Goal: Contribute content

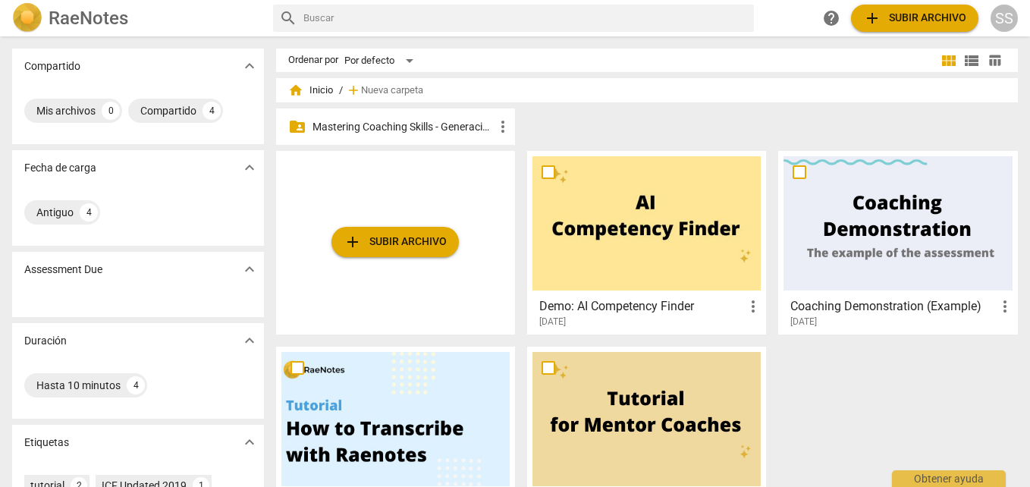
click at [373, 127] on p "Mastering Coaching Skills - Generación 32" at bounding box center [403, 127] width 181 height 16
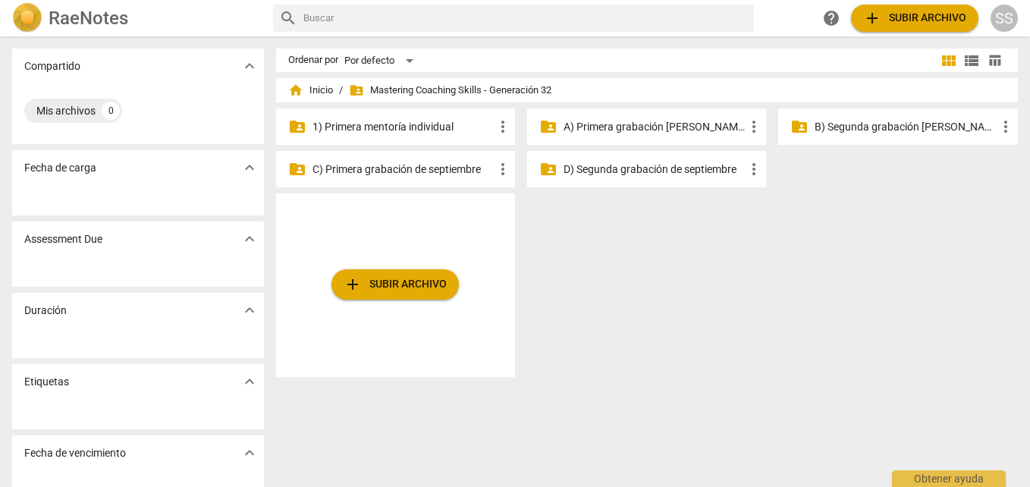
click at [871, 126] on p "B) Segunda grabación [PERSON_NAME]" at bounding box center [905, 127] width 181 height 16
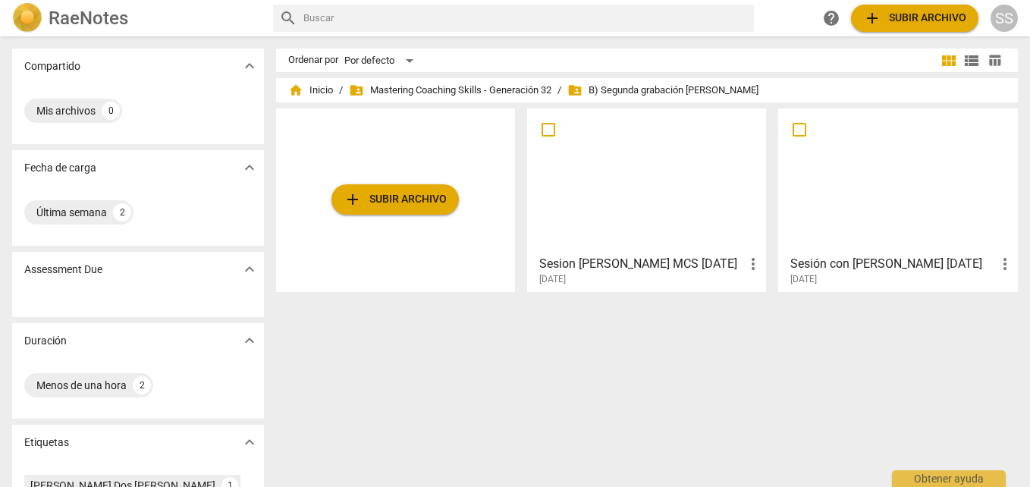
click at [690, 178] on div at bounding box center [647, 181] width 228 height 134
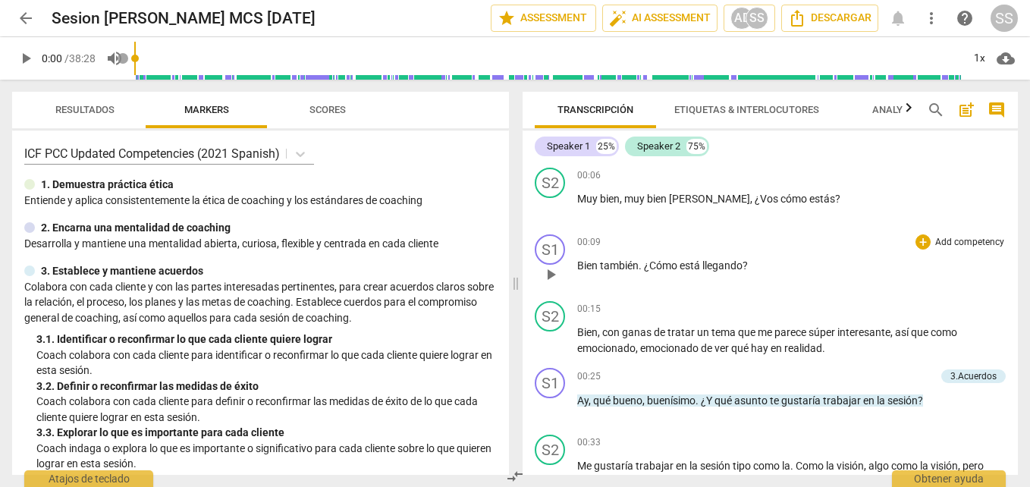
scroll to position [76, 0]
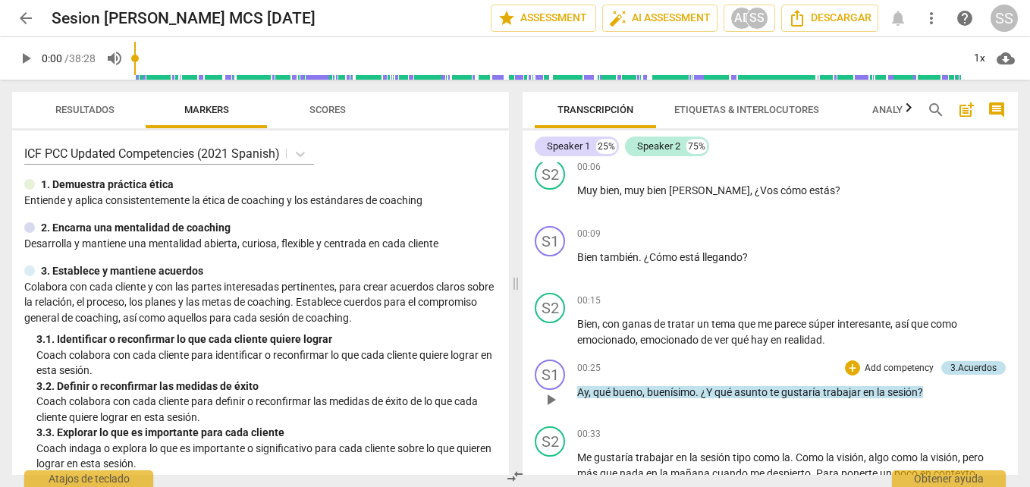
click at [972, 363] on div "3.Acuerdos" at bounding box center [974, 368] width 46 height 14
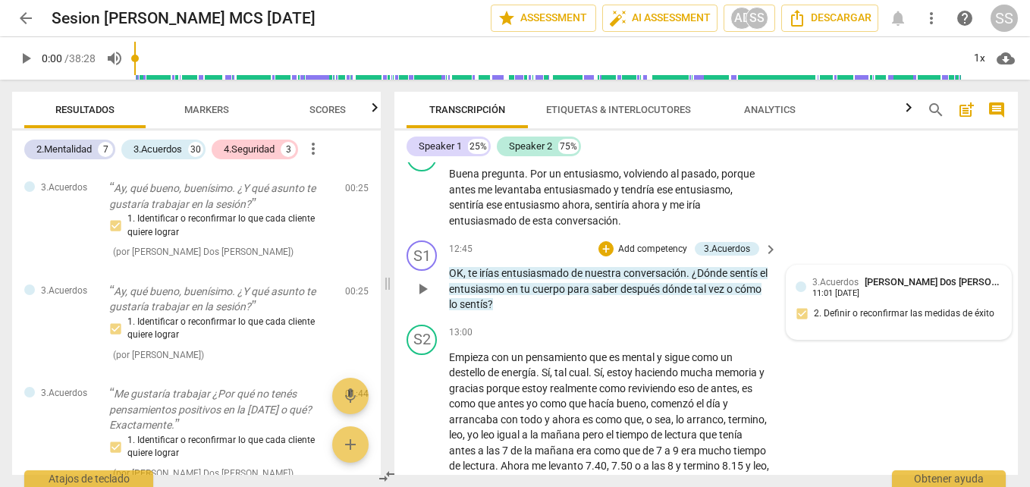
scroll to position [3804, 0]
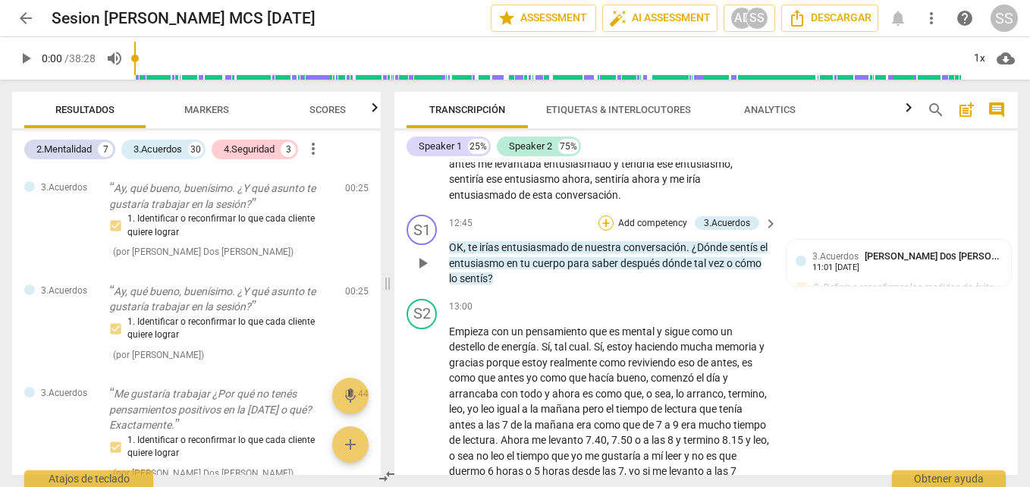
click at [603, 231] on div "+" at bounding box center [606, 222] width 15 height 15
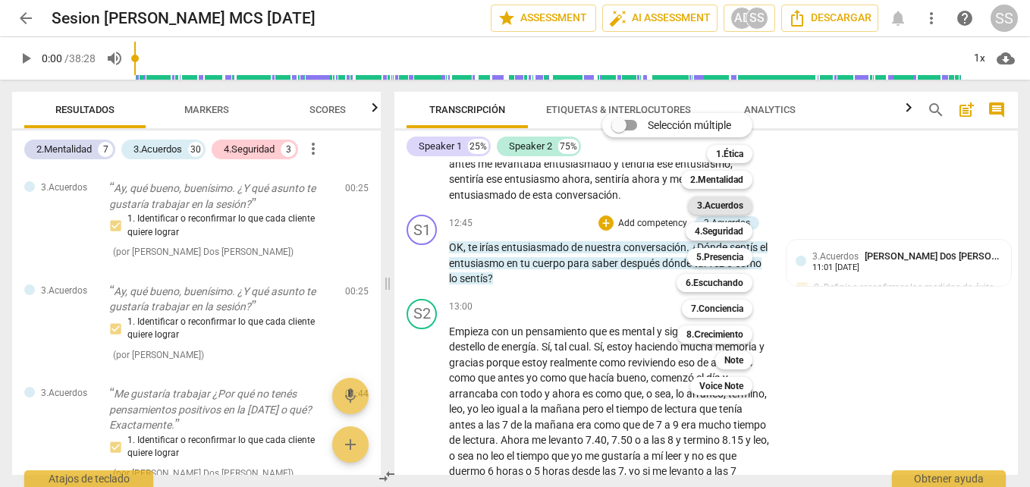
click at [727, 201] on b "3.Acuerdos" at bounding box center [720, 206] width 46 height 18
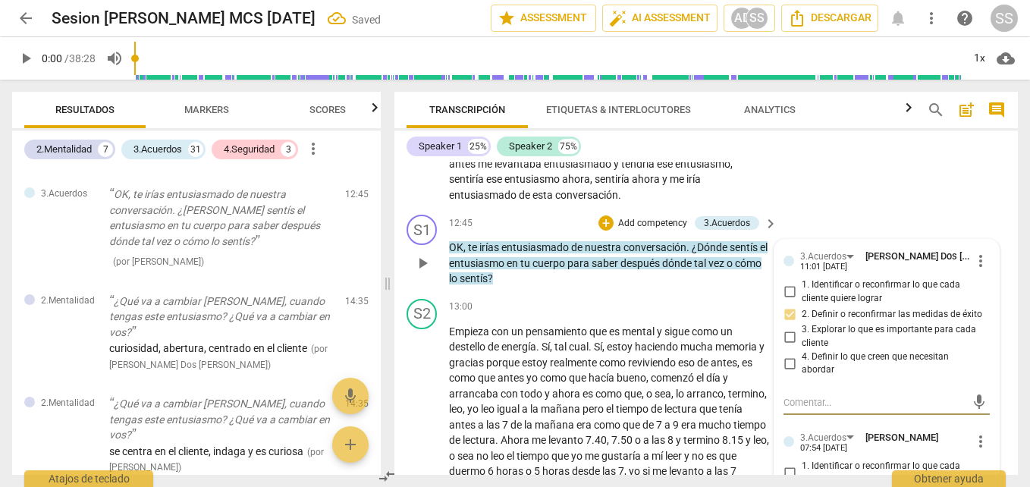
scroll to position [3880, 0]
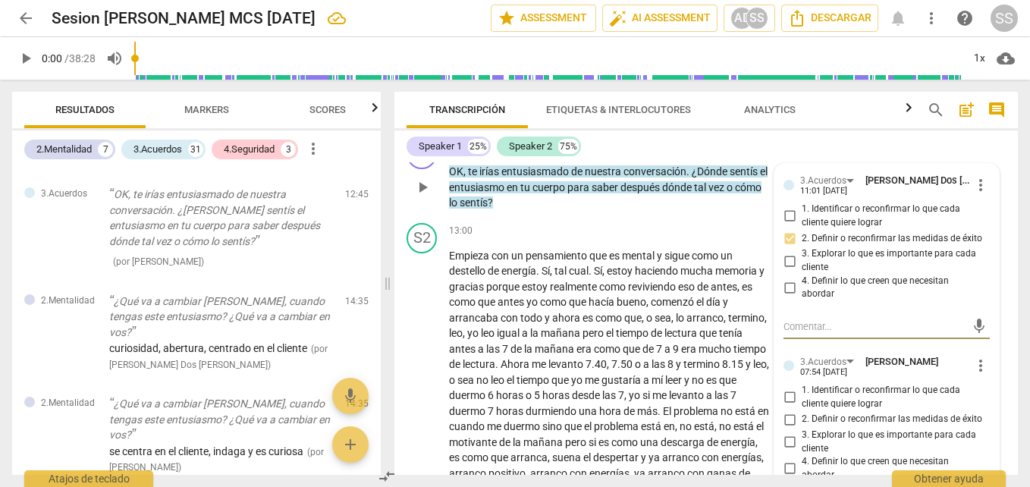
click at [976, 375] on span "more_vert" at bounding box center [981, 366] width 18 height 18
click at [982, 426] on li "Borrar" at bounding box center [992, 425] width 53 height 29
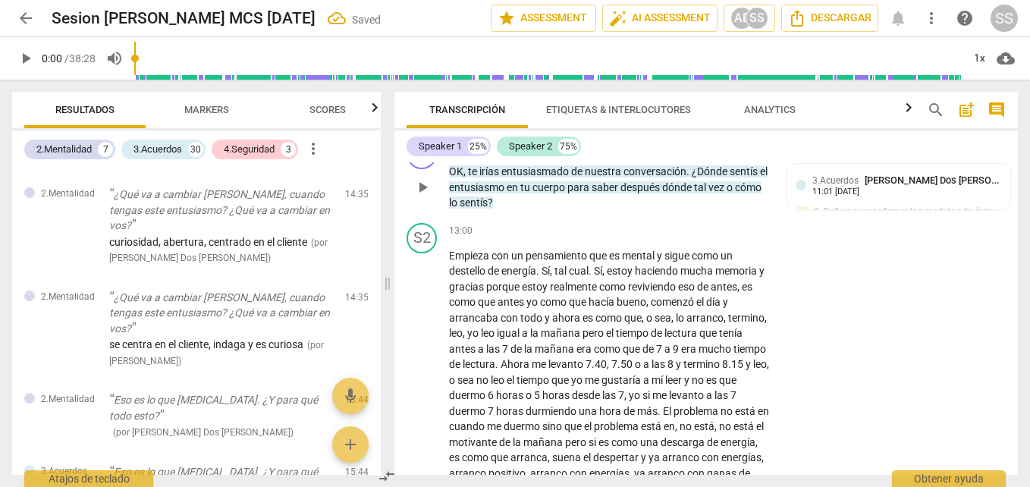
click at [603, 155] on div "+" at bounding box center [606, 147] width 15 height 15
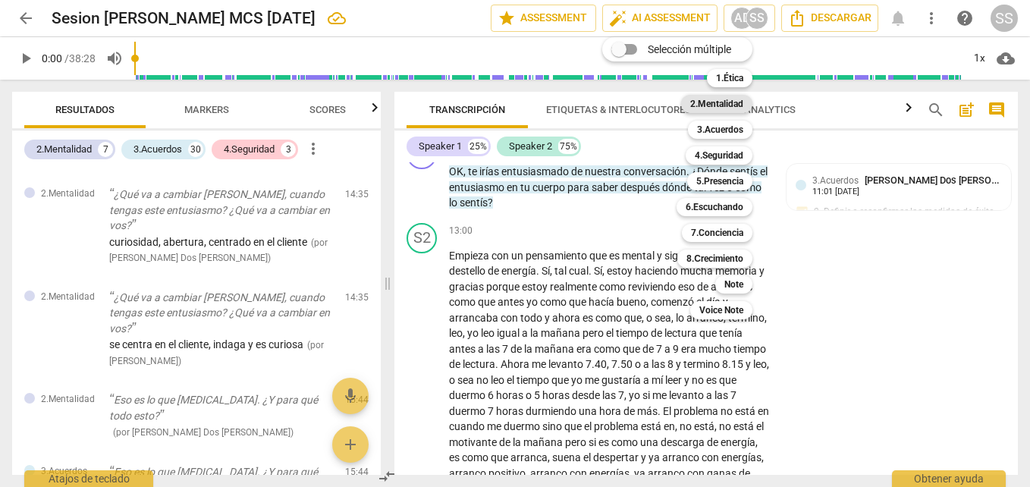
click at [722, 99] on b "2.Mentalidad" at bounding box center [716, 104] width 53 height 18
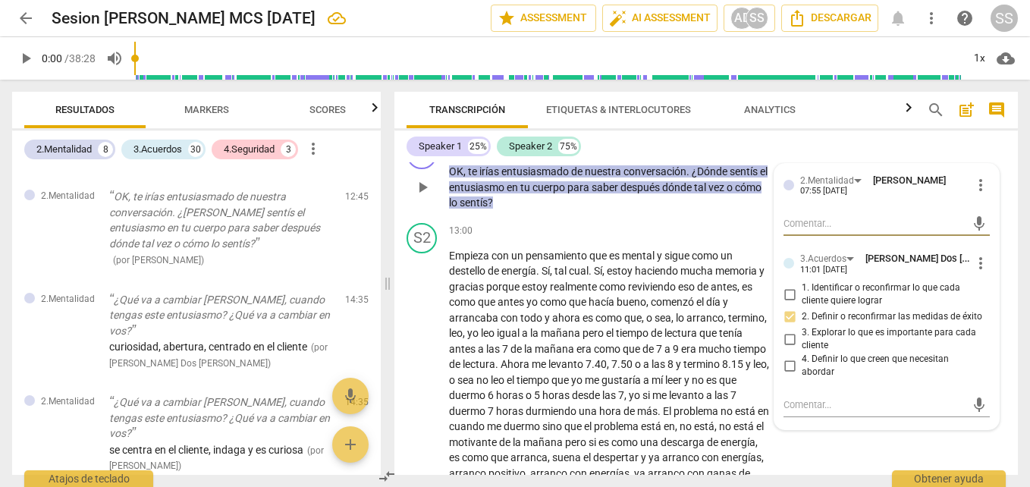
type textarea "c"
type textarea "cr"
type textarea "cre"
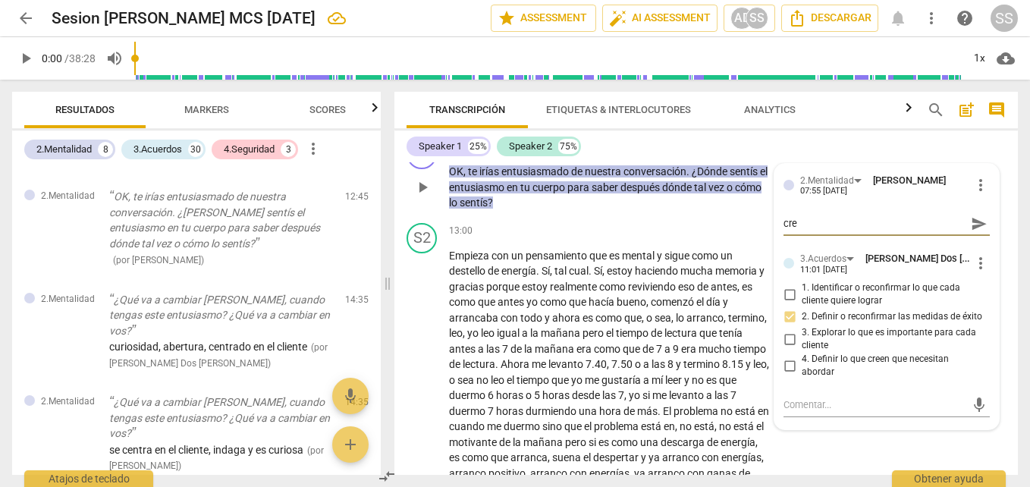
type textarea "creo"
type textarea "creo q"
type textarea "creo qu"
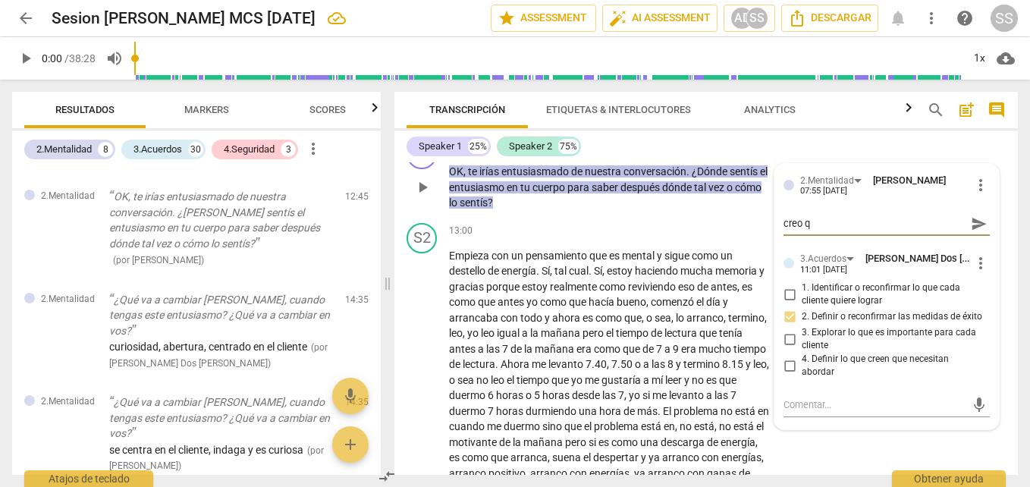
type textarea "creo qu"
type textarea "creo que"
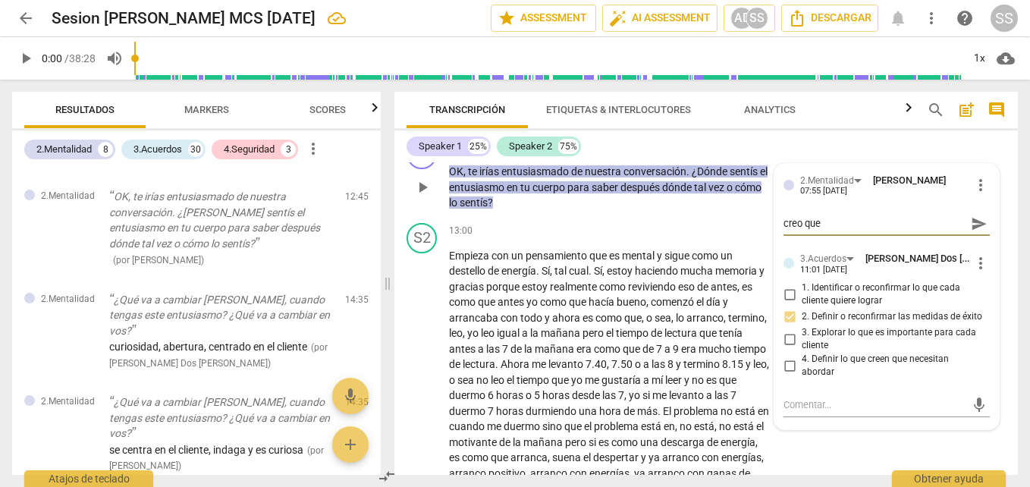
type textarea "creo que p"
type textarea "creo que po"
type textarea "creo que pon"
type textarea "creo que pone"
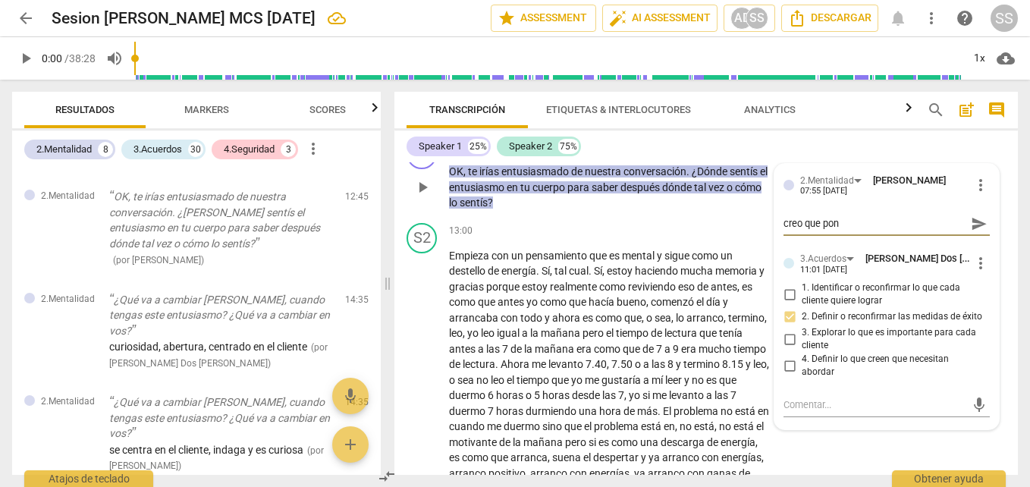
type textarea "creo que pone"
type textarea "creo que pone m"
type textarea "creo que pone mn"
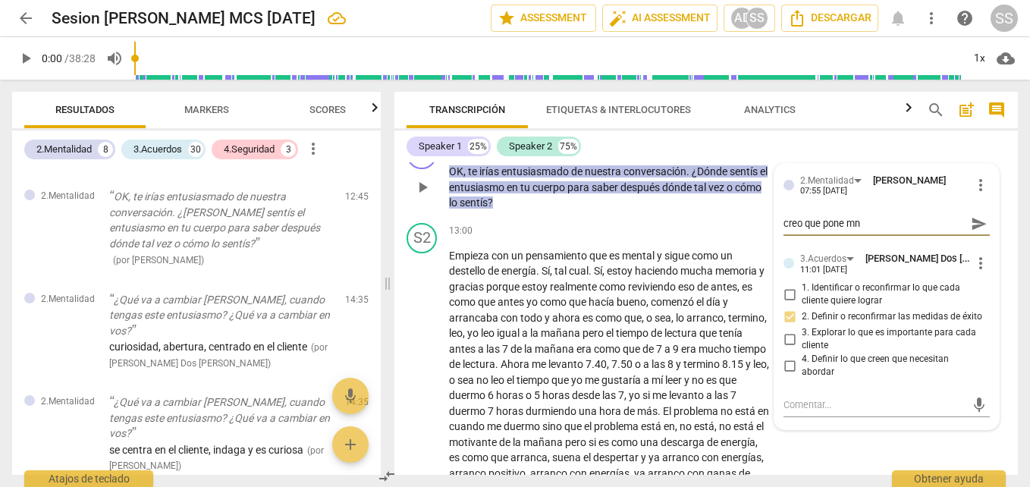
type textarea "creo que pone m"
type textarea "creo que pone me"
type textarea "creo que pone men"
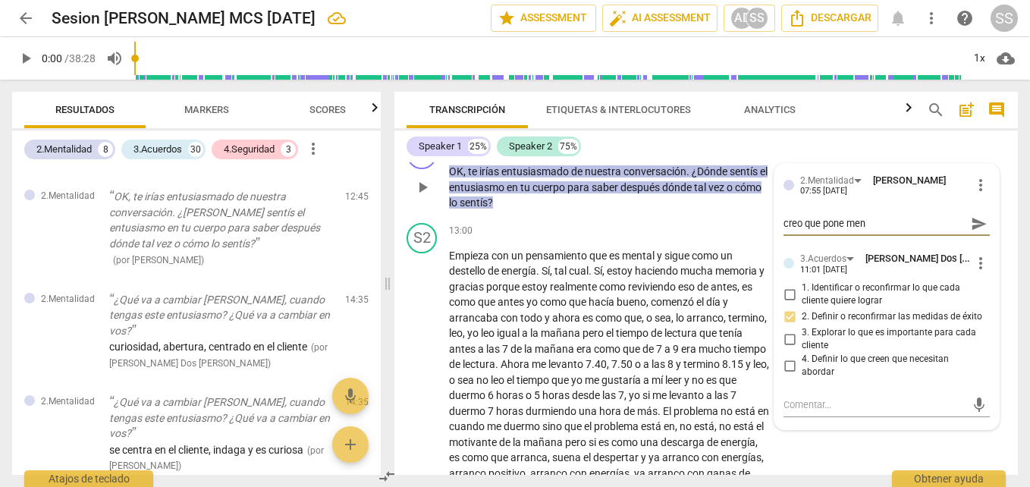
type textarea "creo que pone ment"
type textarea "creo que pone menta"
type textarea "creo que pone mental"
type textarea "creo que pone mentali"
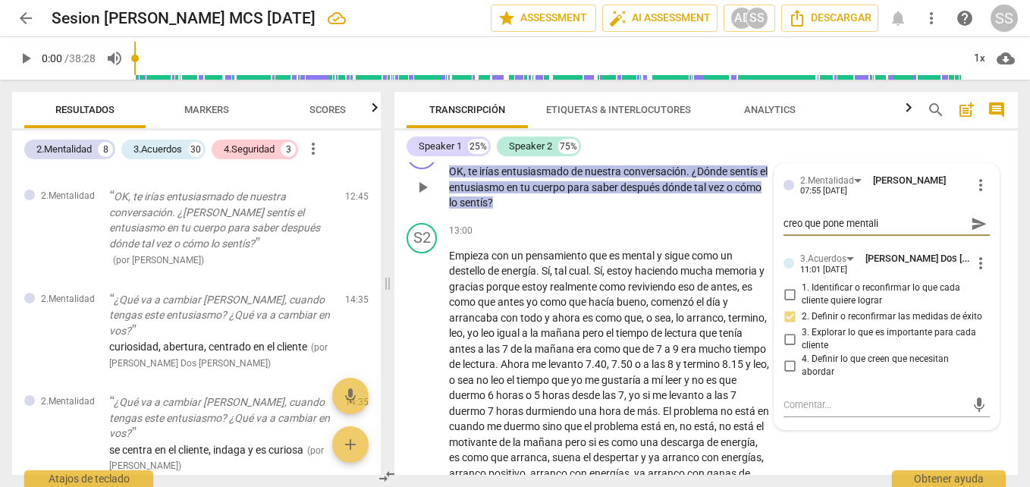
type textarea "creo que pone mentalid"
type textarea "creo que pone mentalida"
type textarea "creo que pone mentalidad"
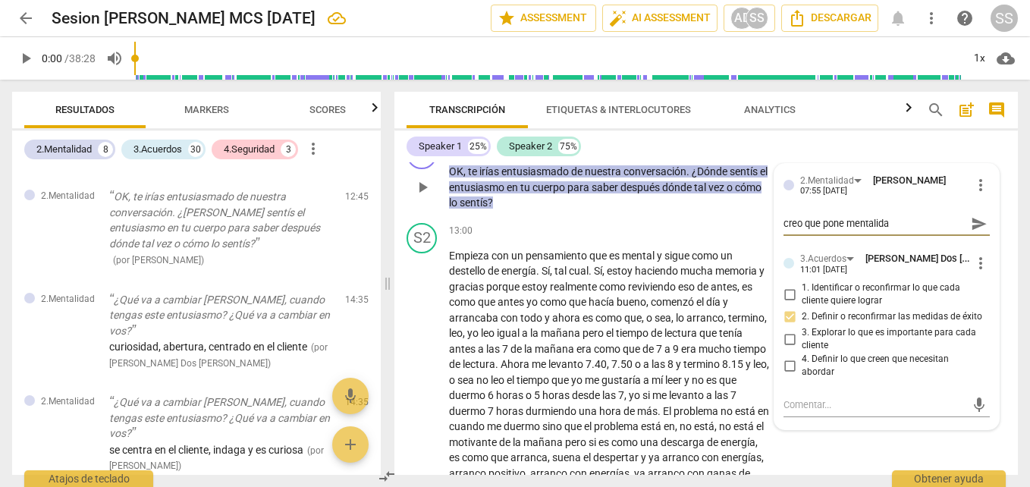
type textarea "creo que pone mentalidad"
type textarea "creo que pone mentalidad d"
type textarea "creo que pone mentalidad de"
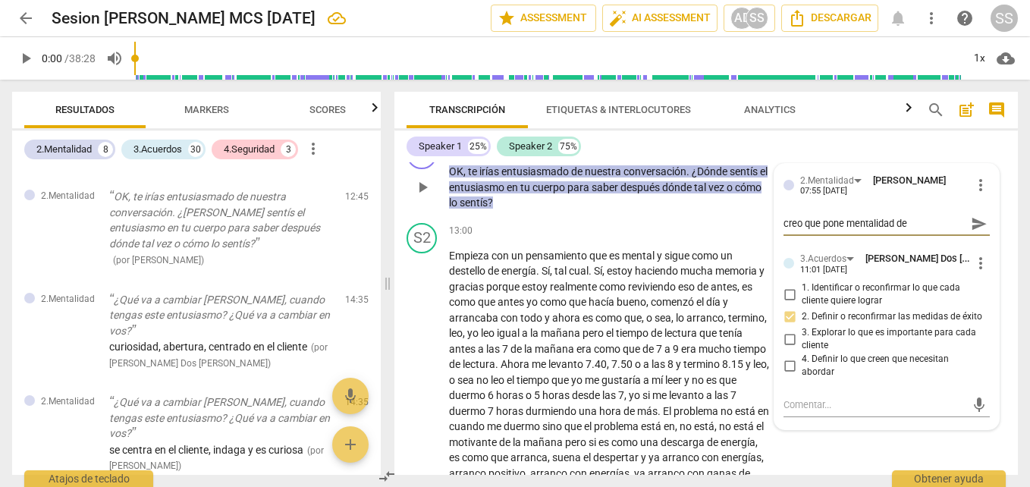
type textarea "creo que pone mentalidad de"
type textarea "creo que pone mentalidad de c"
type textarea "creo que pone mentalidad de co"
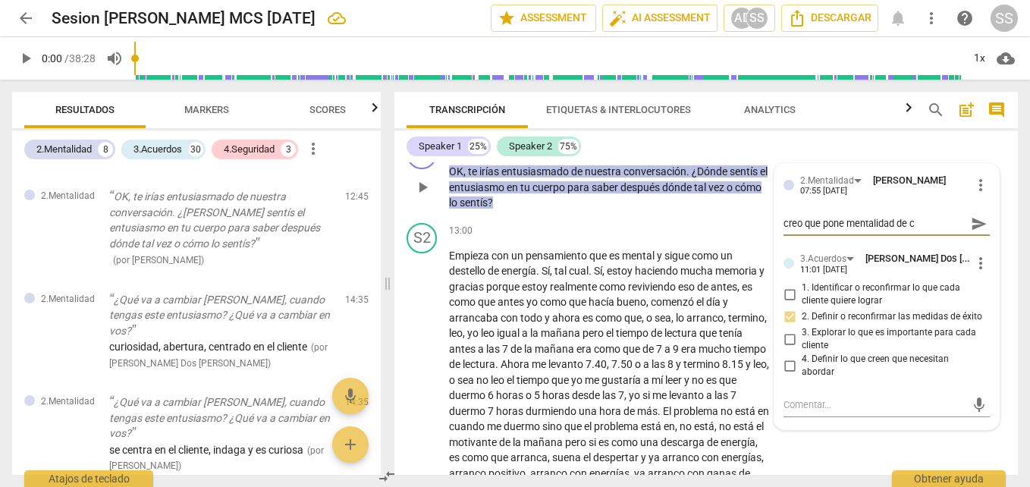
type textarea "creo que pone mentalidad de co"
type textarea "creo que pone mentalidad de coa"
type textarea "creo que pone mentalidad de coac"
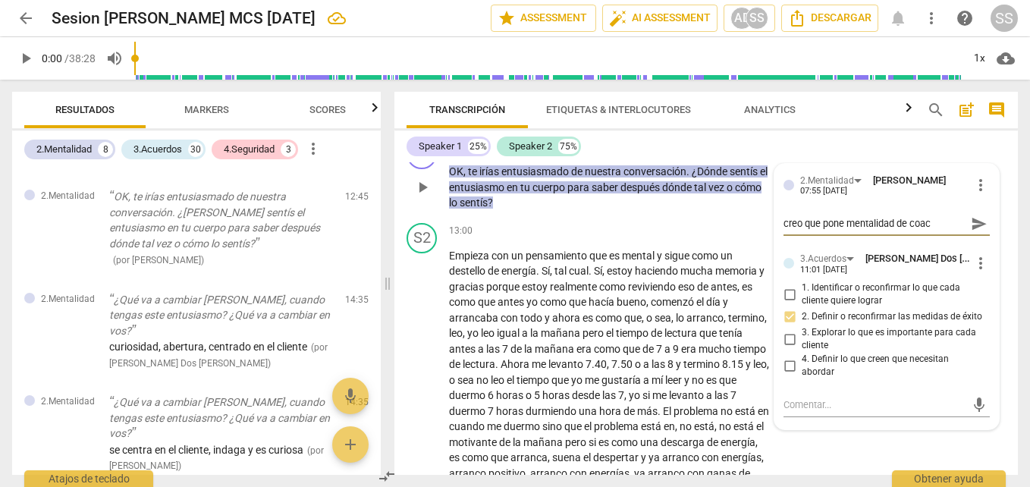
type textarea "creo que pone mentalidad de coach"
type textarea "creo que pone mentalidad de coach c"
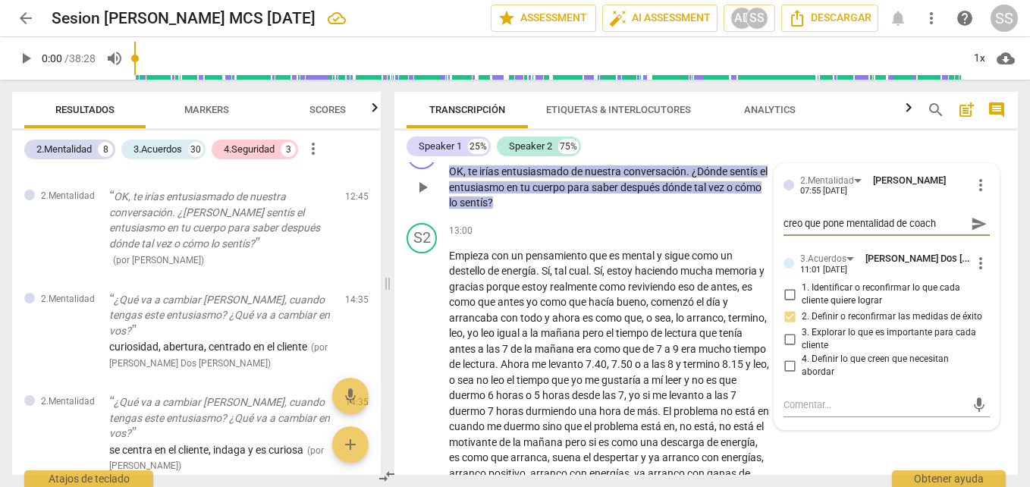
type textarea "creo que pone mentalidad de coach c"
type textarea "creo que pone mentalidad de coach co"
type textarea "creo que pone mentalidad de coach con"
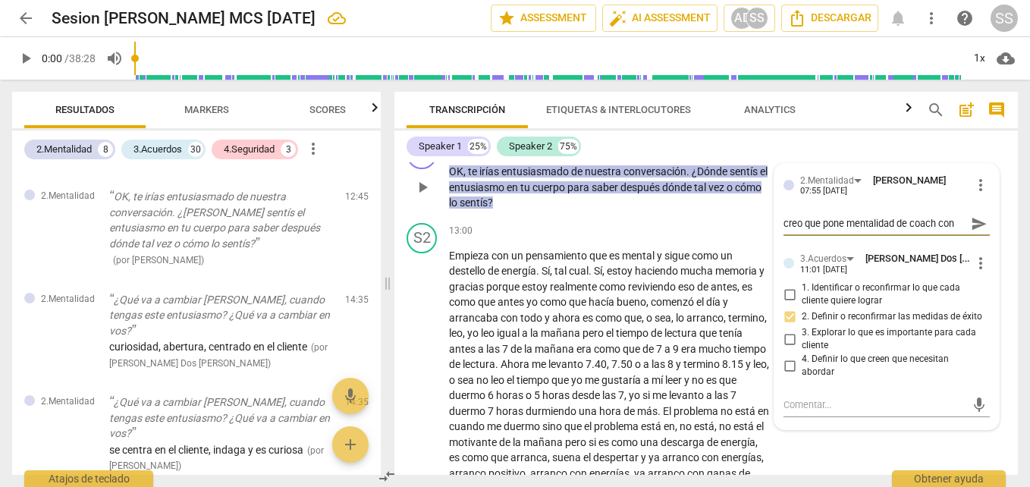
type textarea "creo que pone mentalidad de coach [PERSON_NAME]"
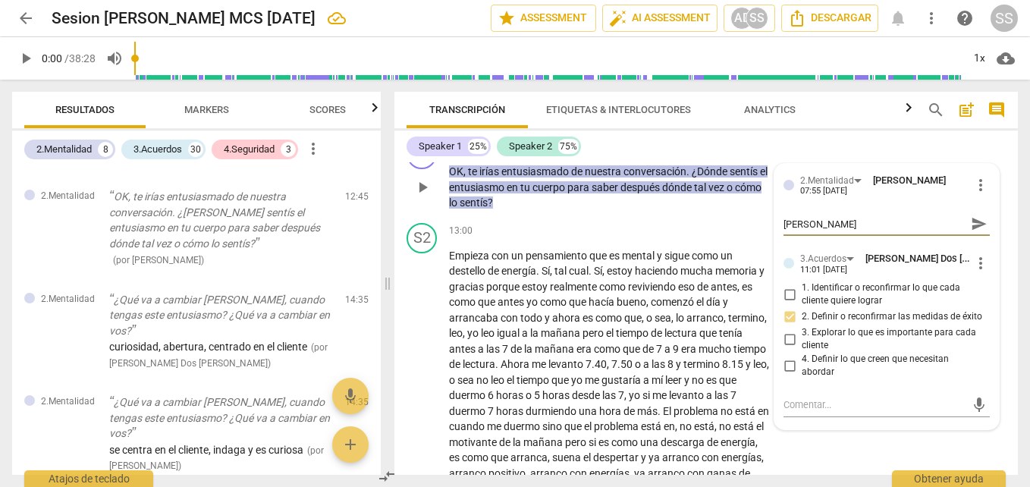
type textarea "creo que pone mentalidad de coach coniand"
type textarea "creo que pone mentalidad de coach coniando"
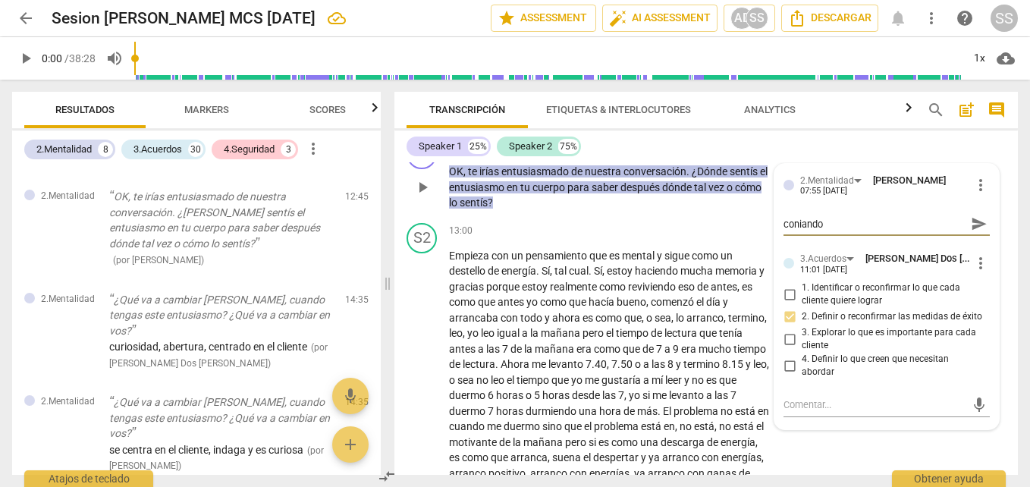
type textarea "creo que pone mentalidad de coach coniando"
type textarea "creo que pone mentalidad de coach coniando q"
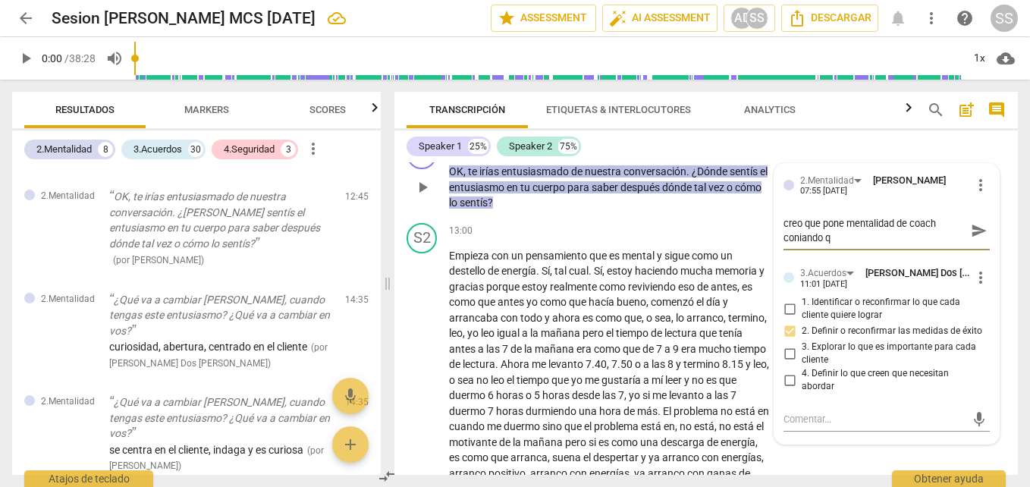
scroll to position [0, 0]
type textarea "creo que pone mentalidad de coach coniando qu"
type textarea "creo que pone mentalidad de coach coniando que"
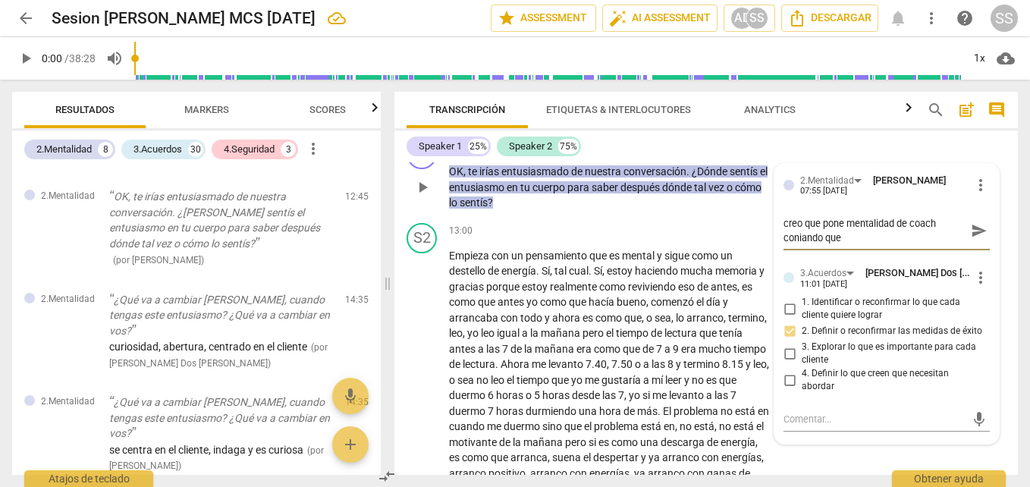
type textarea "creo que pone mentalidad de coach coniando que e"
type textarea "creo que pone mentalidad de coach coniando que el"
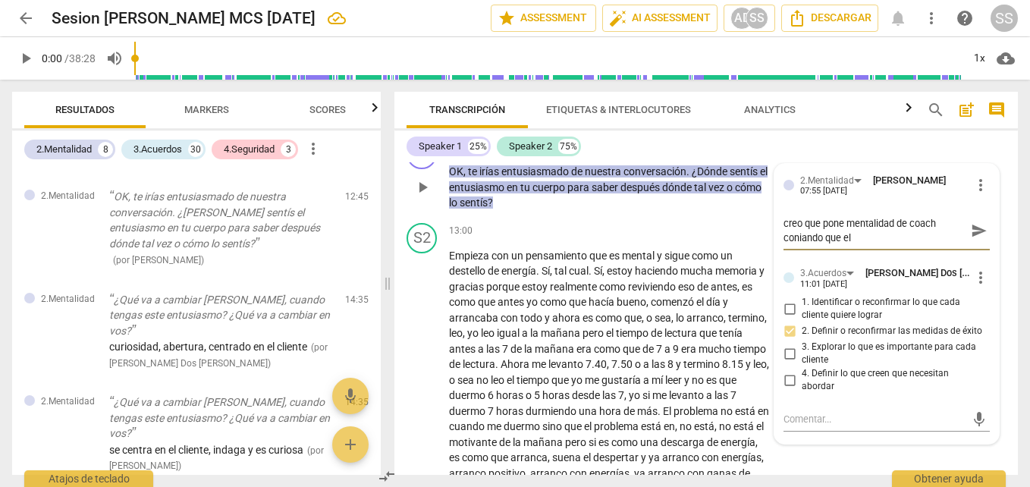
type textarea "creo que pone mentalidad de coach coniando que el"
type textarea "creo que pone mentalidad de coach coniando que el c"
type textarea "creo que pone mentalidad de coach coniando que el cl"
type textarea "creo que pone mentalidad de coach coniando que el cli"
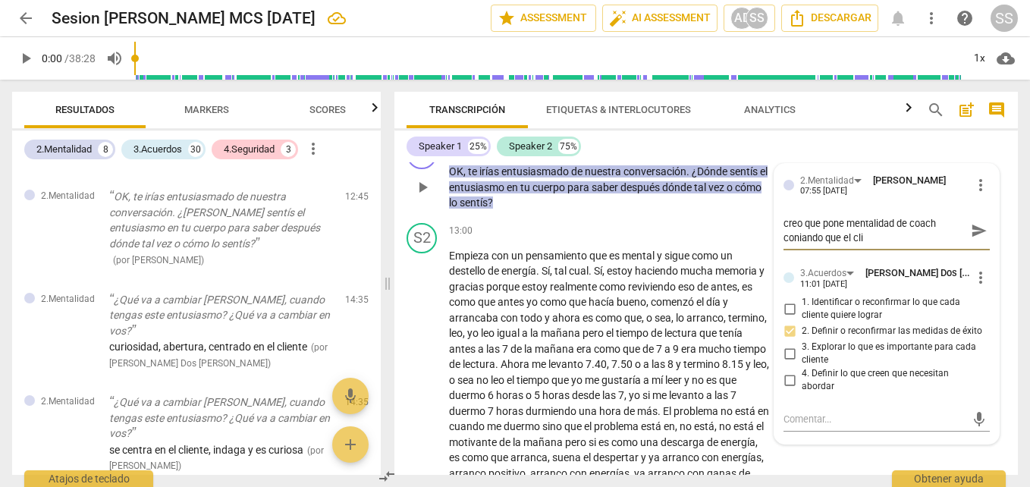
type textarea "creo que pone mentalidad de coach coniando que el clie"
type textarea "creo que pone mentalidad de coach coniando que el clien"
type textarea "creo que pone mentalidad de coach coniando que el client"
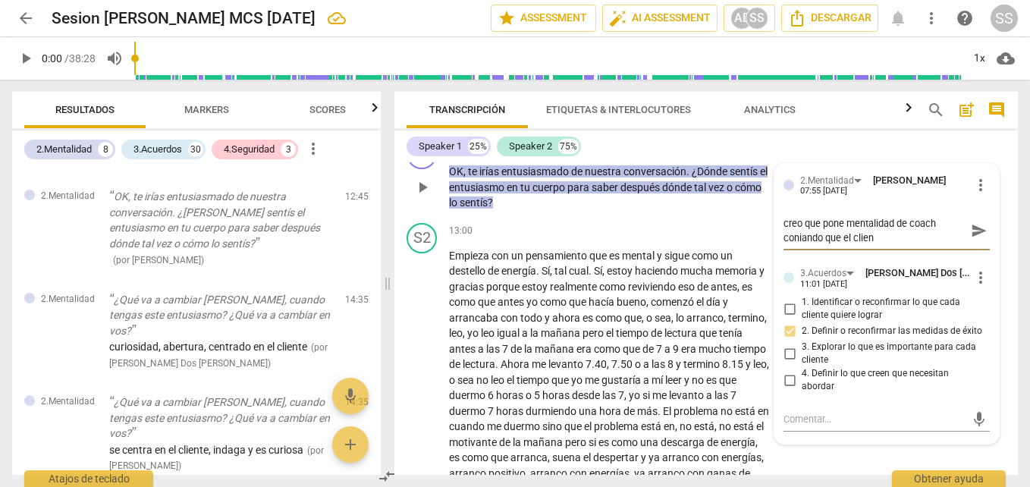
type textarea "creo que pone mentalidad de coach coniando que el client"
type textarea "creo que pone mentalidad de coach coniando que el cliente"
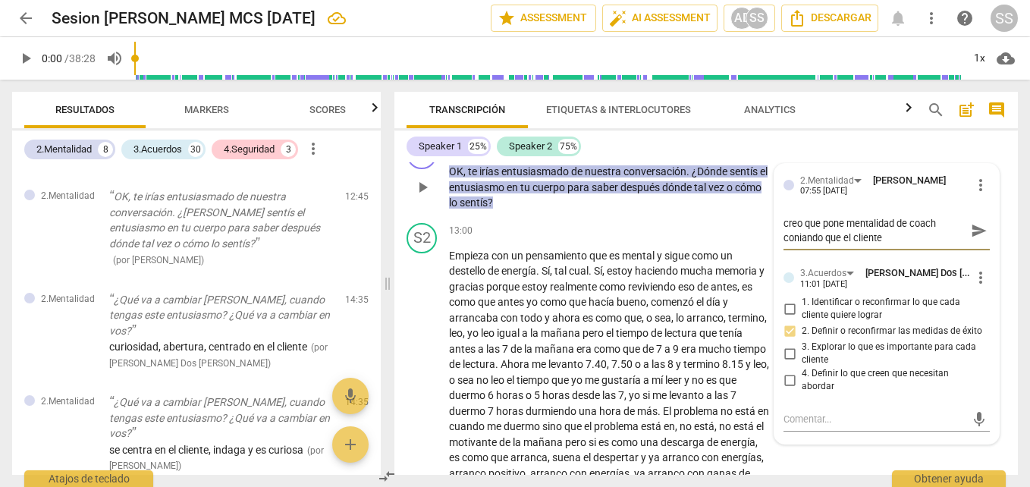
type textarea "creo que pone mentalidad de coach coniando que el cliente t"
type textarea "creo que pone mentalidad de coach coniando que el cliente ti"
type textarea "creo que pone mentalidad de coach coniando que el cliente tie"
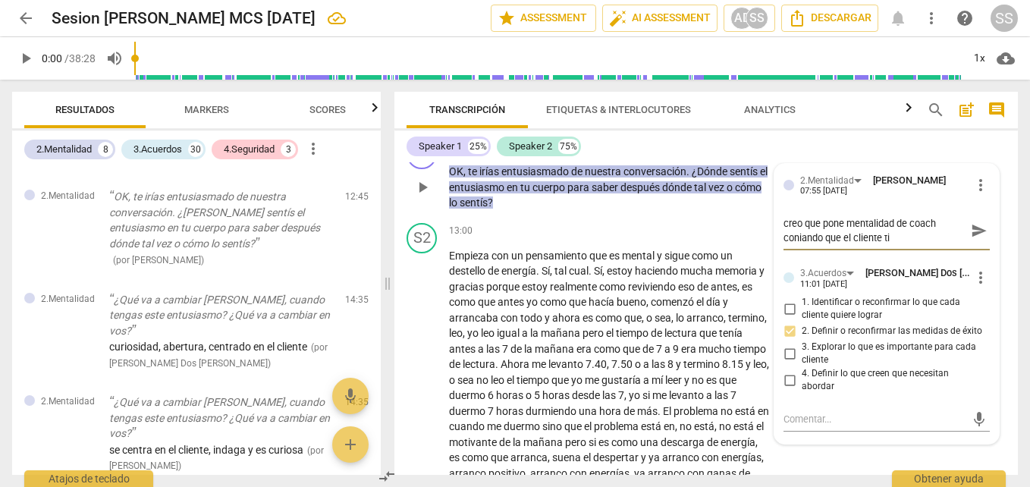
type textarea "creo que pone mentalidad de coach coniando que el cliente tie"
type textarea "creo que pone mentalidad de coach coniando que el cliente tien"
type textarea "creo que pone mentalidad de coach coniando que el cliente tiene"
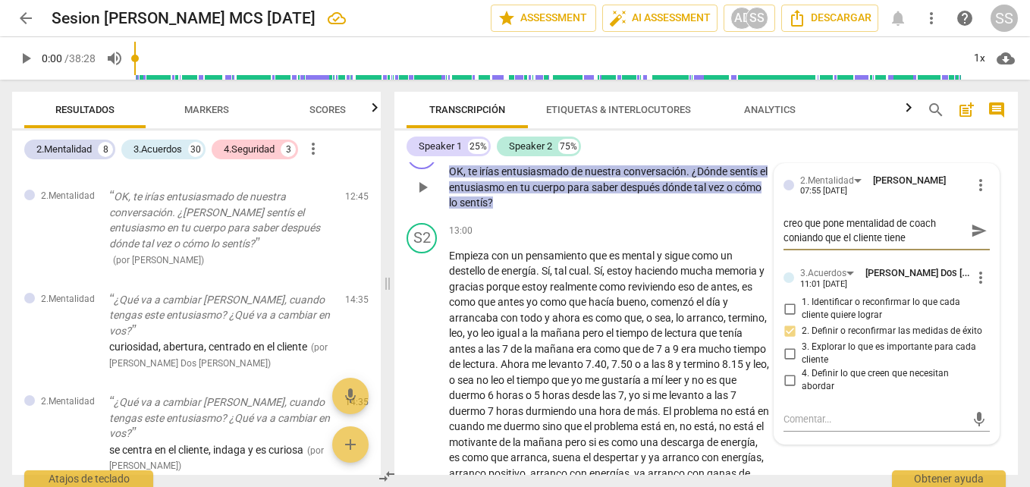
type textarea "creo que pone mentalidad de coach coniando que el cliente tiene"
type textarea "creo que pone mentalidad de coach coniando que el cliente tiene r"
type textarea "creo que pone mentalidad de coach coniando que el cliente tiene re"
type textarea "creo que pone mentalidad de coach coniando que el cliente tiene rec"
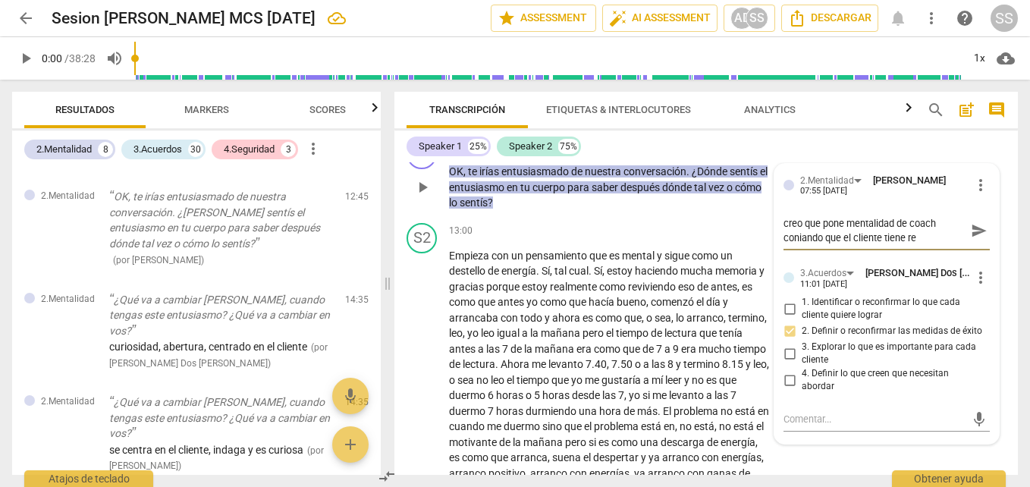
type textarea "creo que pone mentalidad de coach coniando que el cliente tiene rec"
type textarea "creo que pone mentalidad de coach coniando que el cliente tiene recu"
type textarea "creo que pone mentalidad de coach coniando que el cliente tiene recur"
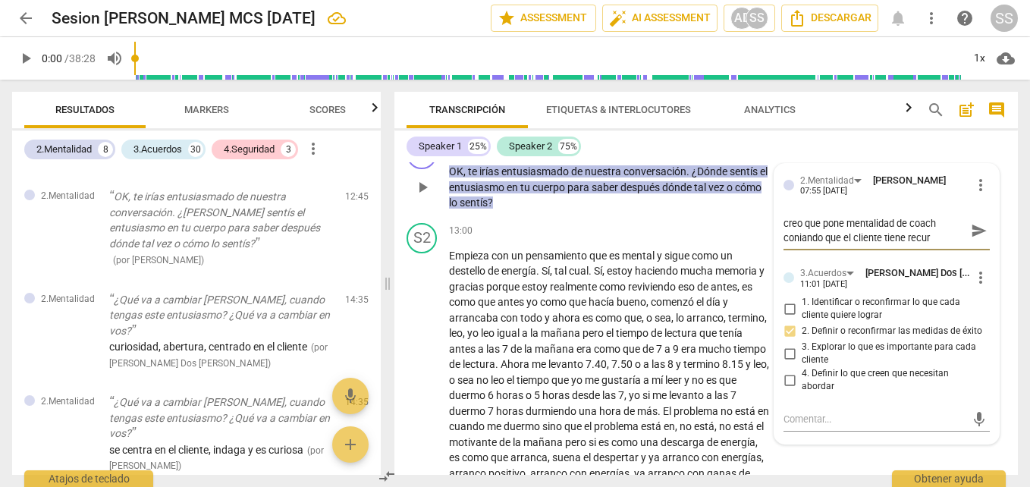
type textarea "creo que pone mentalidad de coach coniando que el cliente tiene recurs"
type textarea "creo que pone mentalidad de coach coniando que el cliente tiene recurso"
type textarea "creo que pone mentalidad de coach coniando que el cliente tiene recursos"
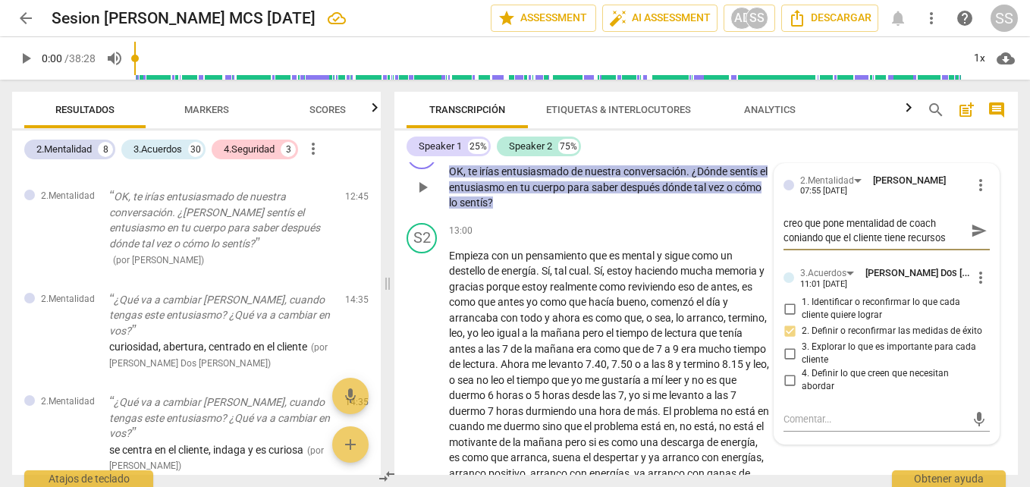
type textarea "creo que pone mentalidad de coach coniando que el cliente tiene recursos"
type textarea "creo que pone mentalidad de coach [PERSON_NAME] que el cliente tiene recursos"
type textarea "creo que pone mentalidad de coach confando que el cliente tiene recursos"
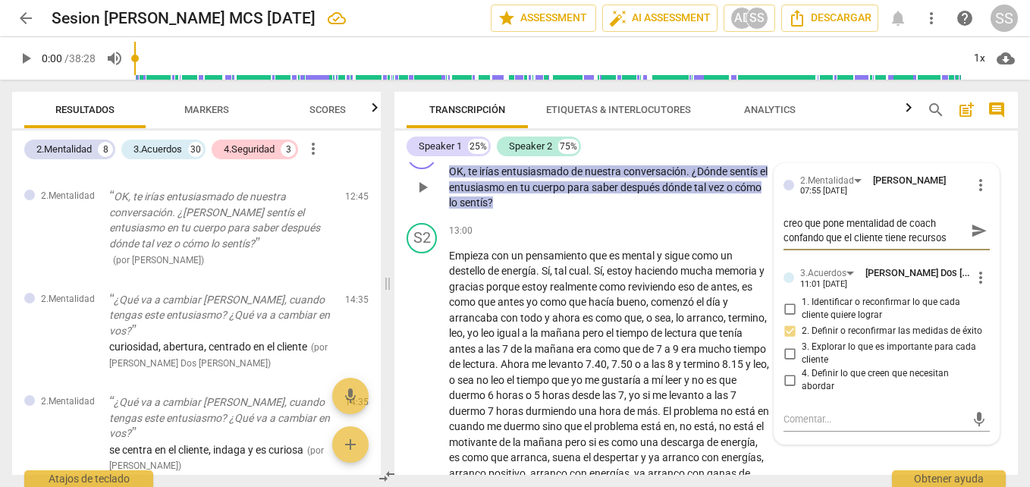
type textarea "creo que pone mentalidad de coach confiando que el cliente tiene recursos"
click at [951, 245] on textarea "creo que pone mentalidad de coach confiando que el cliente tiene recursos" at bounding box center [875, 230] width 182 height 29
type textarea "creo que pone mentalidad de coach confiando que el cliente tiene recursos p"
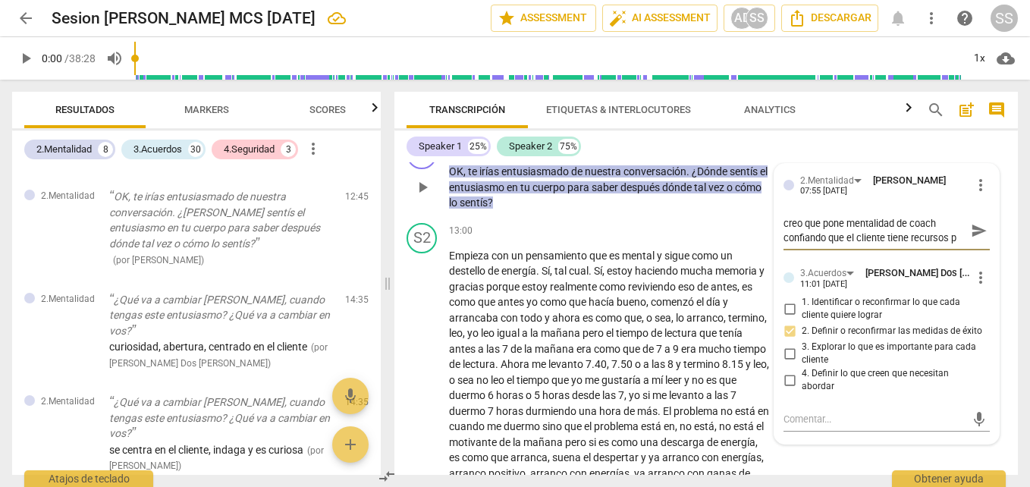
type textarea "creo que pone mentalidad de coach confiando que el cliente tiene recursos pa"
type textarea "creo que pone mentalidad de coach confiando que el cliente tiene recursos par"
type textarea "creo que pone mentalidad de coach confiando que el cliente tiene recursos para"
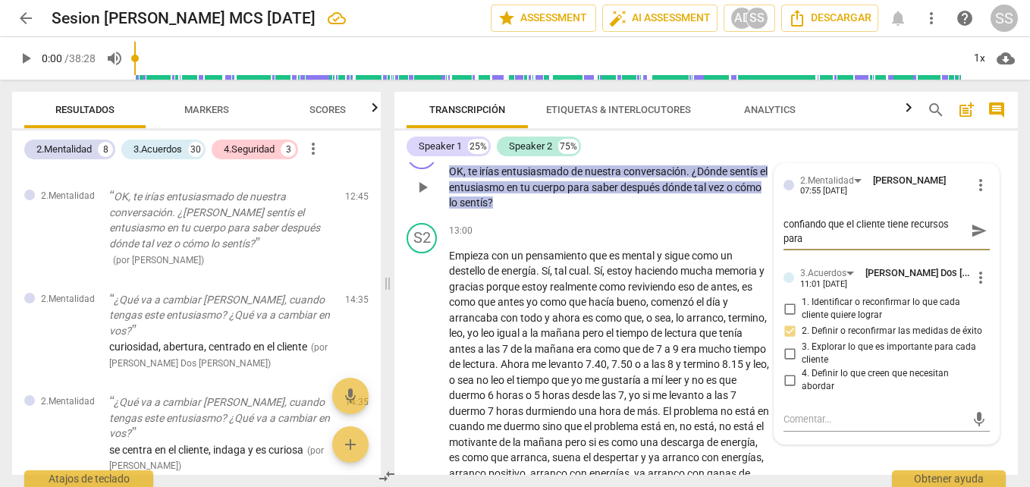
type textarea "creo que pone mentalidad de coach confiando que el cliente tiene recursos para"
type textarea "creo que pone mentalidad de coach confiando que el cliente tiene recursos para e"
type textarea "creo que pone mentalidad de coach confiando que el cliente tiene recursos para …"
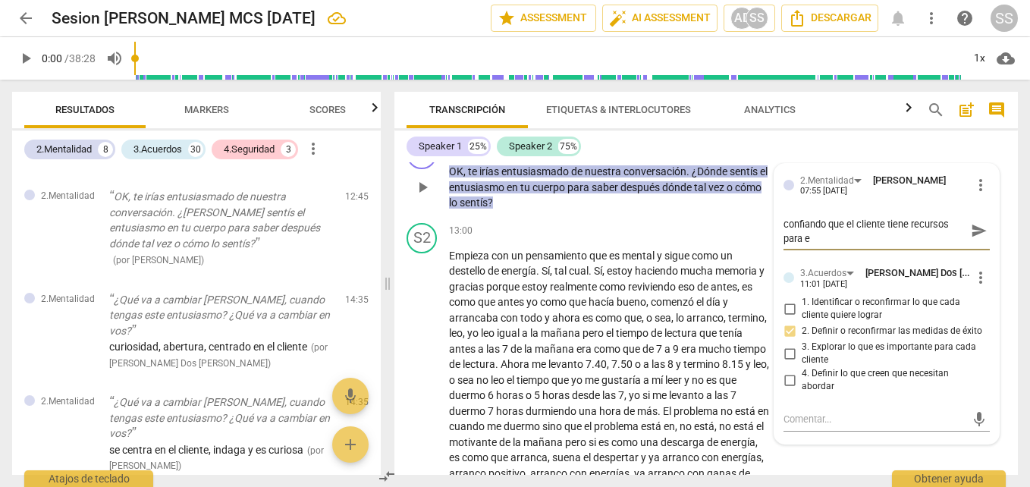
type textarea "creo que pone mentalidad de coach confiando que el cliente tiene recursos para …"
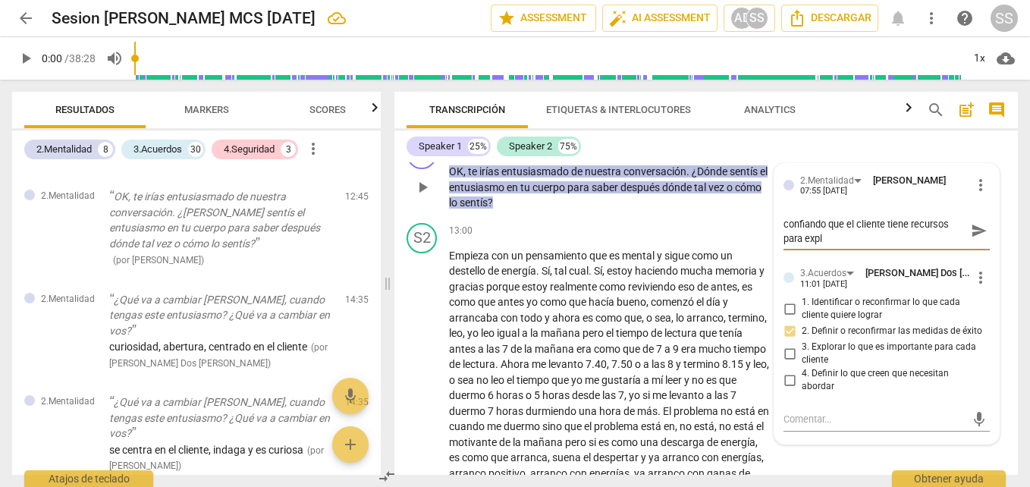
type textarea "creo que pone mentalidad de coach confiando que el cliente tiene recursos para …"
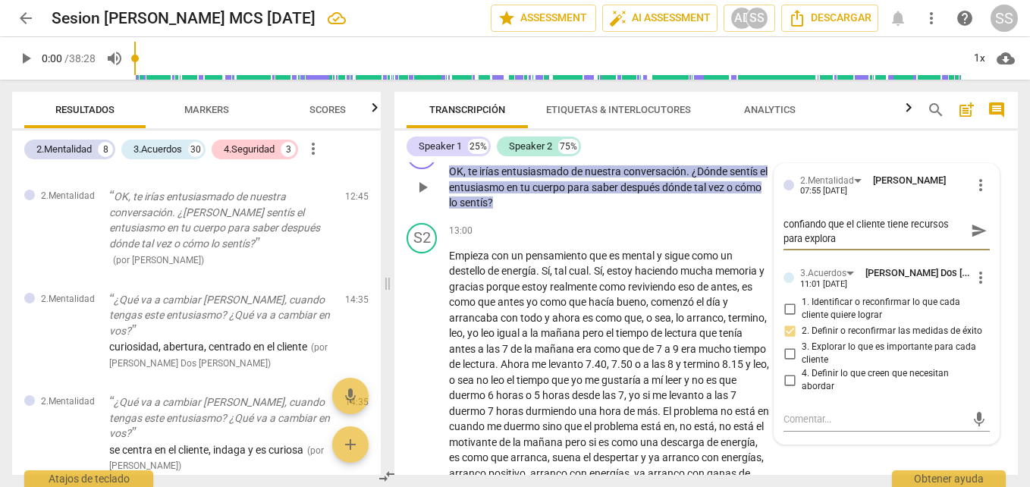
type textarea "creo que pone mentalidad de coach confiando que el cliente tiene recursos para …"
click at [977, 239] on span "send" at bounding box center [979, 230] width 17 height 17
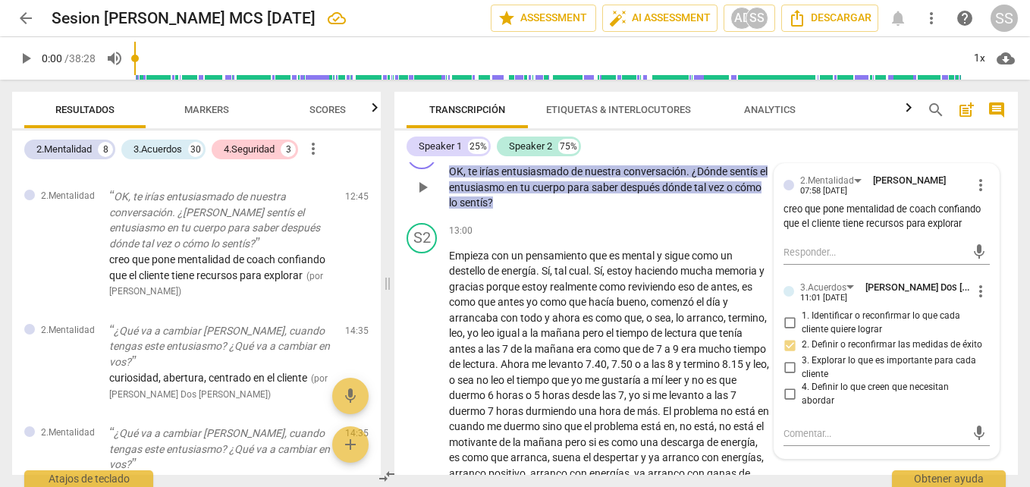
scroll to position [3804, 0]
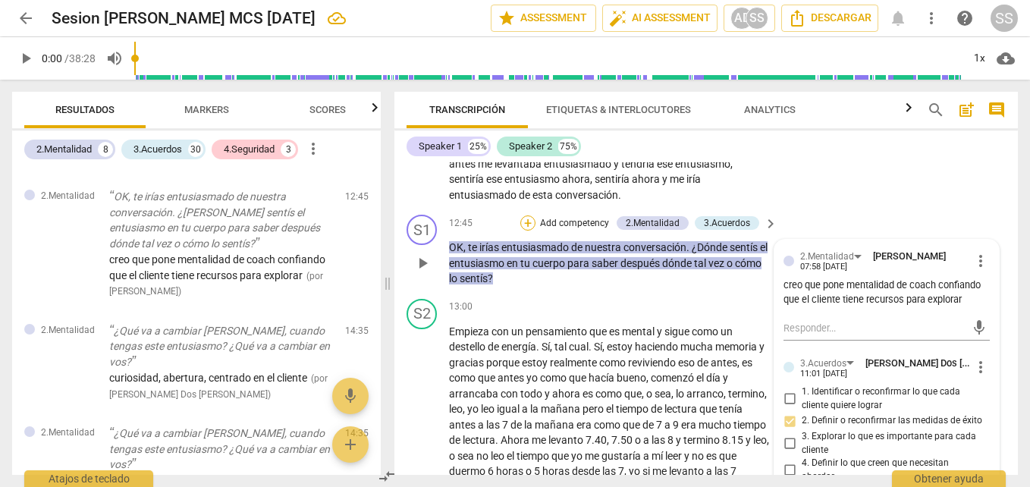
click at [524, 231] on div "+" at bounding box center [527, 222] width 15 height 15
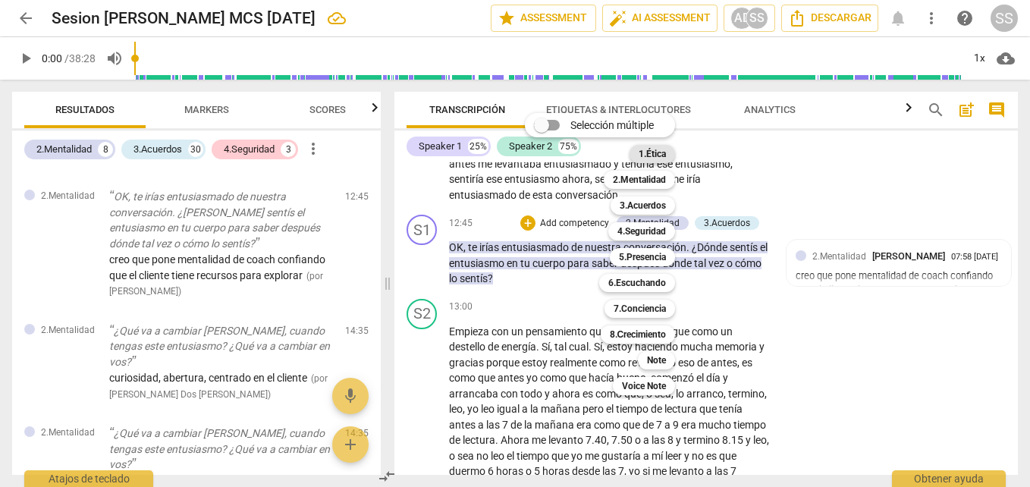
click at [663, 154] on b "1.Ética" at bounding box center [652, 154] width 27 height 18
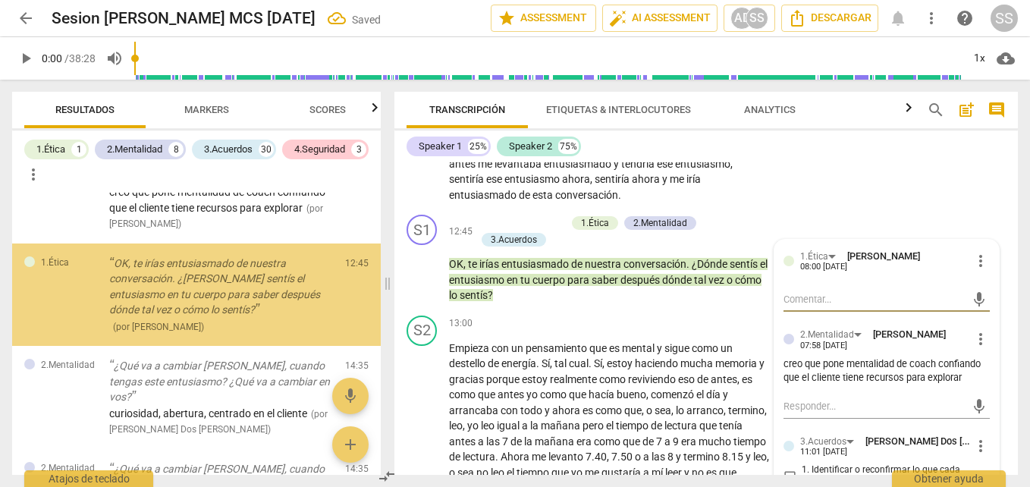
scroll to position [2933, 0]
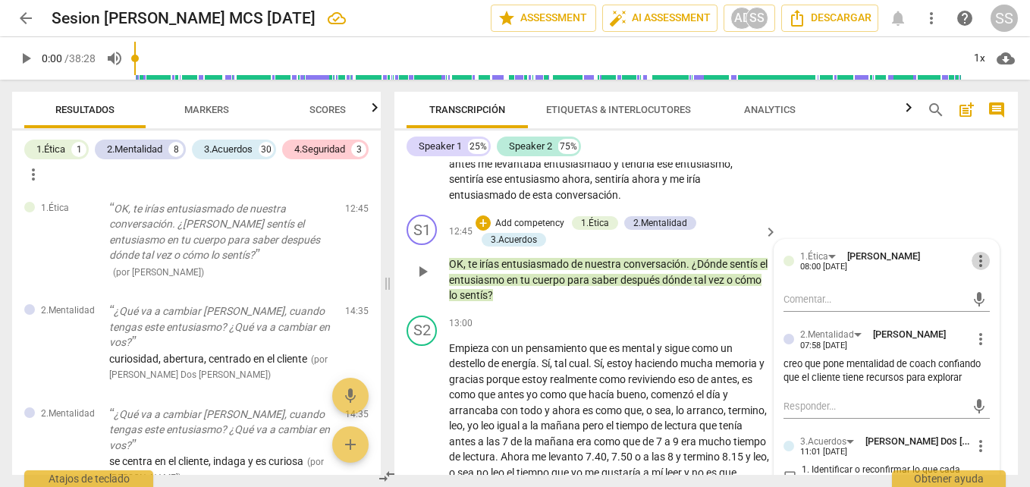
click at [979, 270] on span "more_vert" at bounding box center [981, 261] width 18 height 18
click at [979, 316] on li "Borrar" at bounding box center [992, 317] width 53 height 29
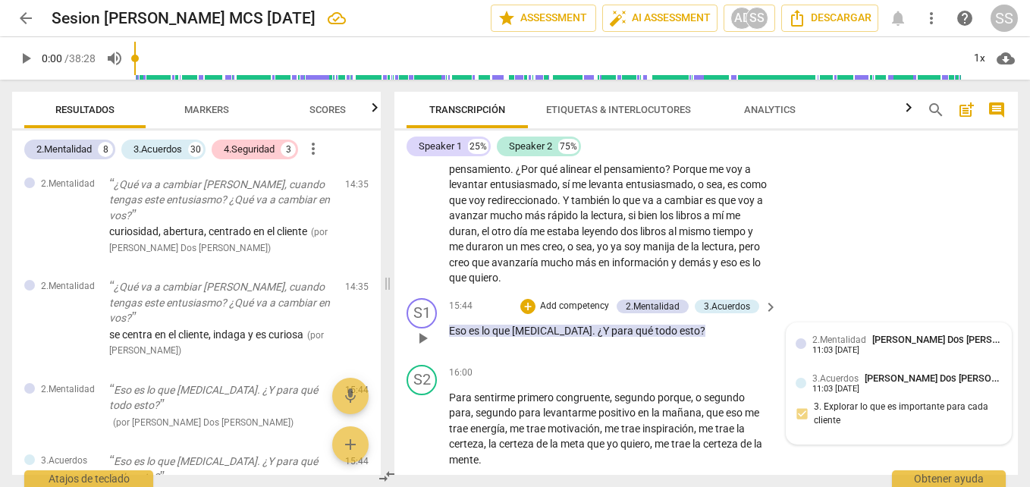
scroll to position [4563, 0]
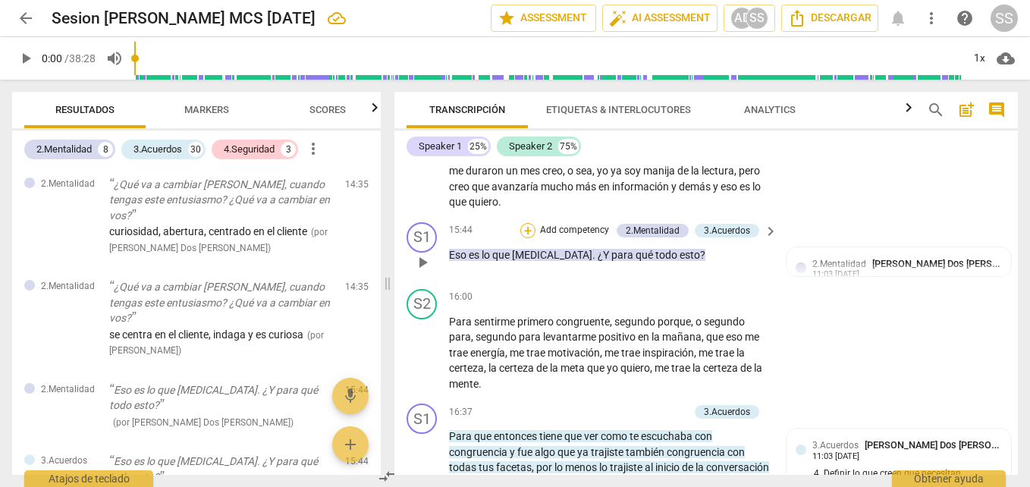
click at [528, 238] on div "+" at bounding box center [527, 230] width 15 height 15
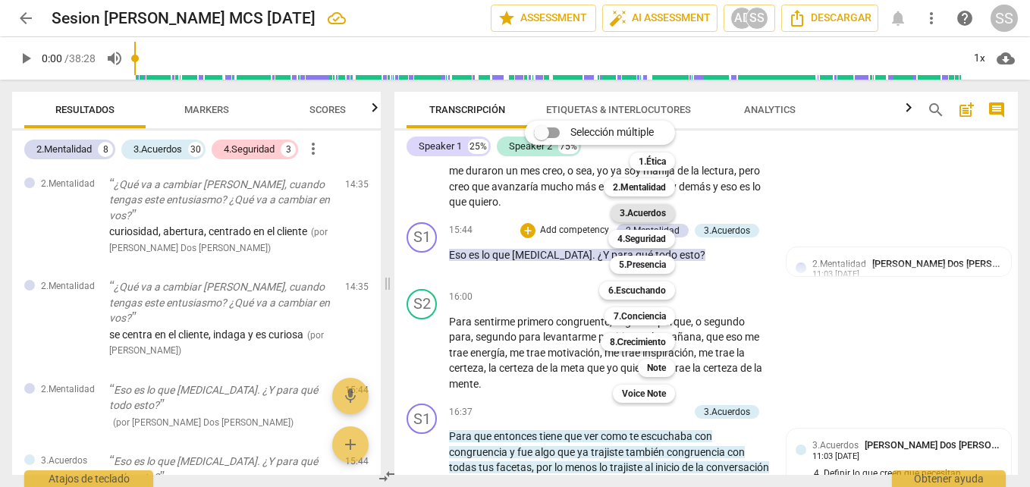
click at [649, 214] on b "3.Acuerdos" at bounding box center [643, 213] width 46 height 18
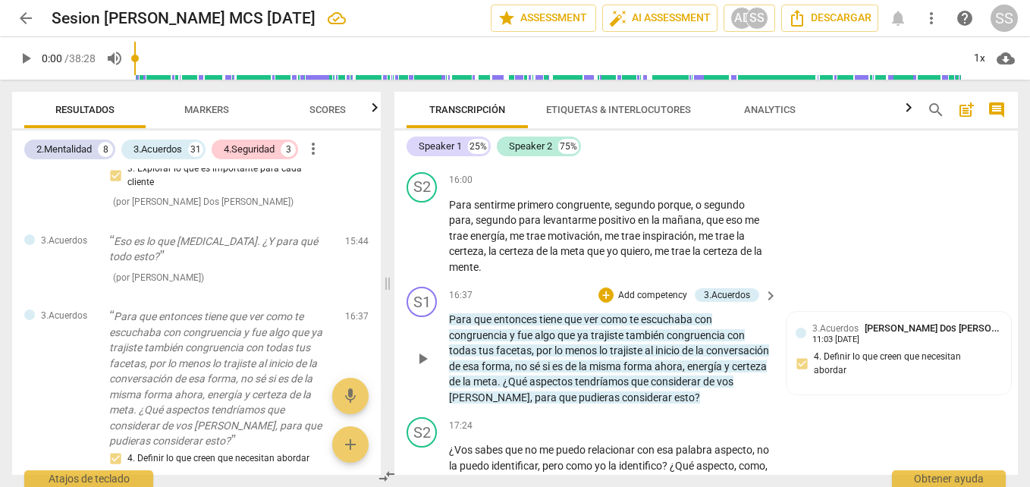
scroll to position [4635, 0]
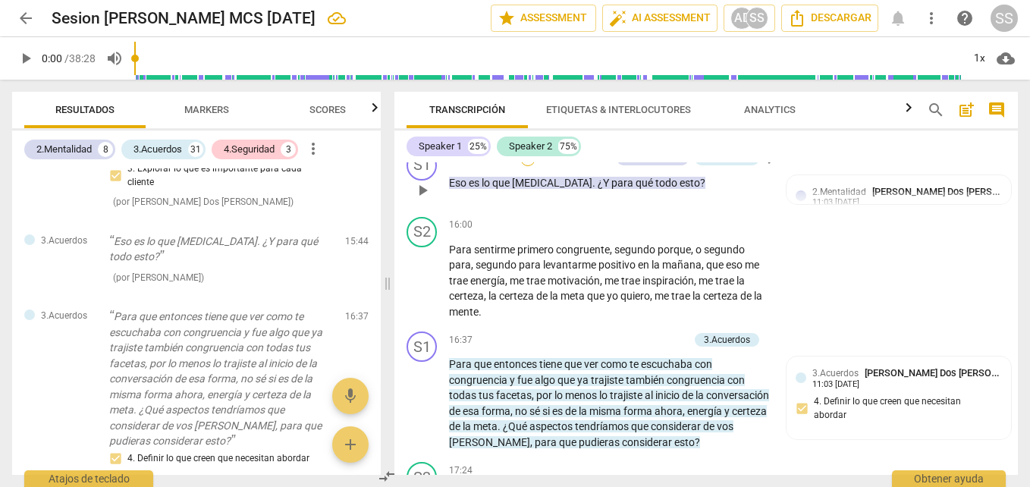
click at [527, 166] on div "+" at bounding box center [527, 158] width 15 height 15
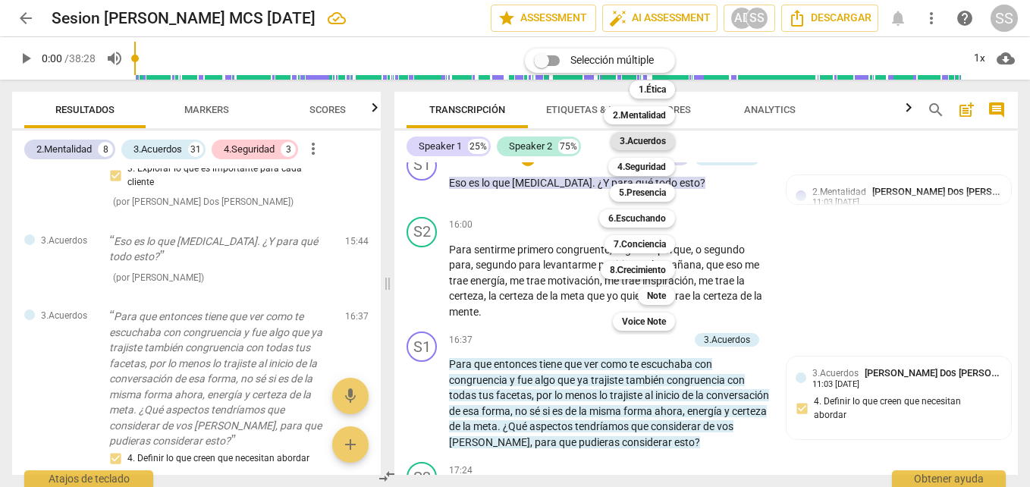
click at [631, 139] on b "3.Acuerdos" at bounding box center [643, 141] width 46 height 18
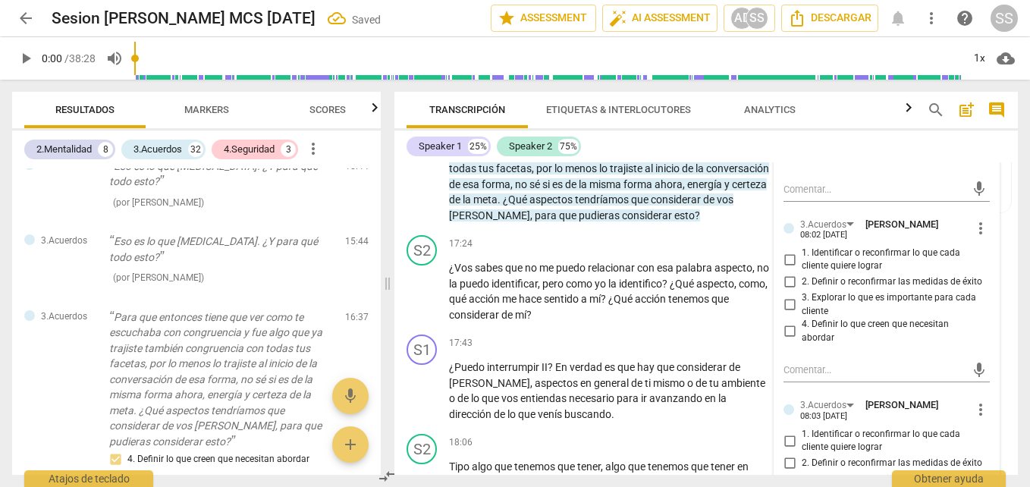
scroll to position [4862, 0]
click at [788, 313] on input "3. Explorar lo que es importante para cada cliente" at bounding box center [790, 304] width 24 height 18
checkbox input "true"
click at [723, 328] on div "S2 play_arrow pause 17:24 + Add competency keyboard_arrow_right ¿Vos sabes que …" at bounding box center [707, 277] width 624 height 99
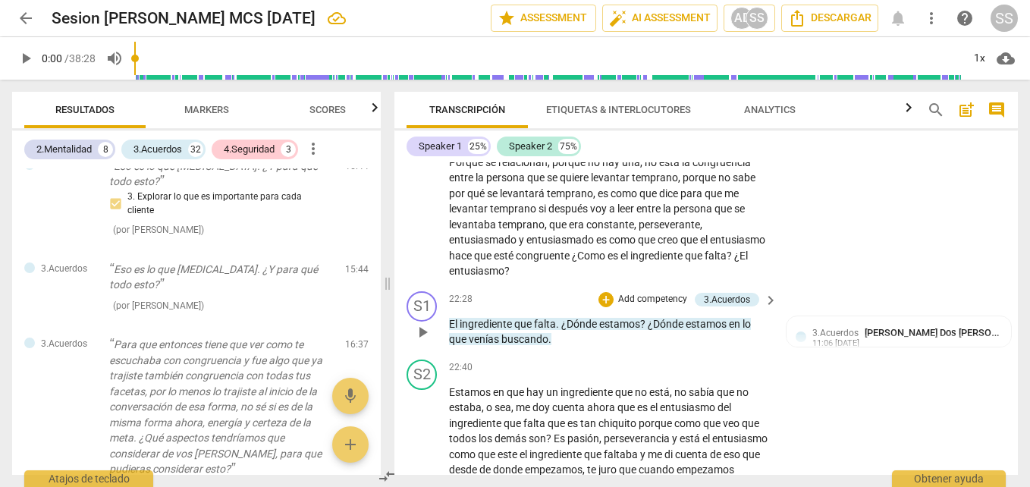
scroll to position [6304, 0]
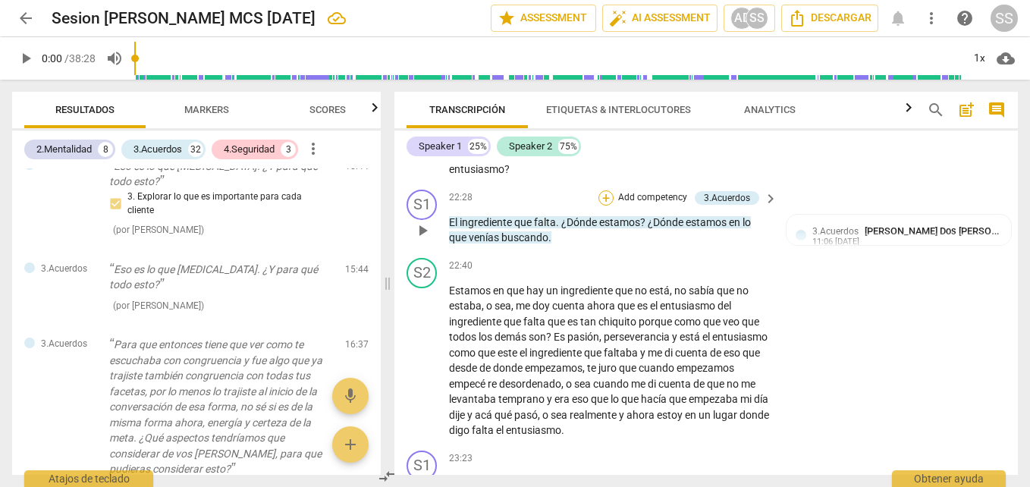
click at [608, 206] on div "+" at bounding box center [606, 197] width 15 height 15
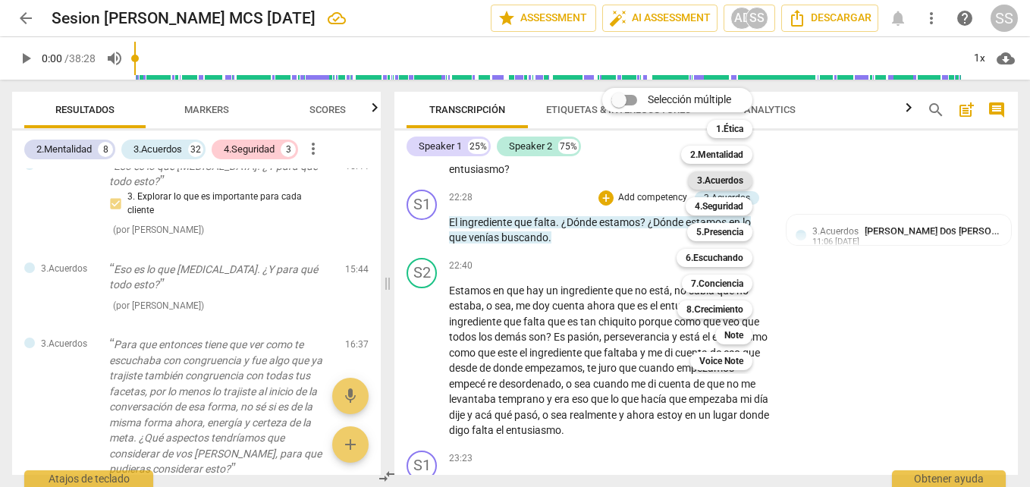
click at [721, 178] on b "3.Acuerdos" at bounding box center [720, 180] width 46 height 18
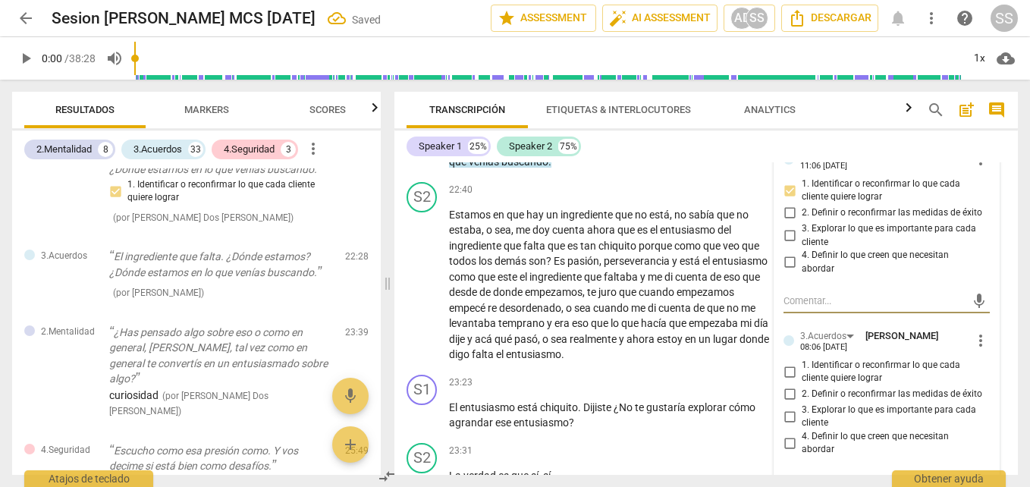
scroll to position [6456, 0]
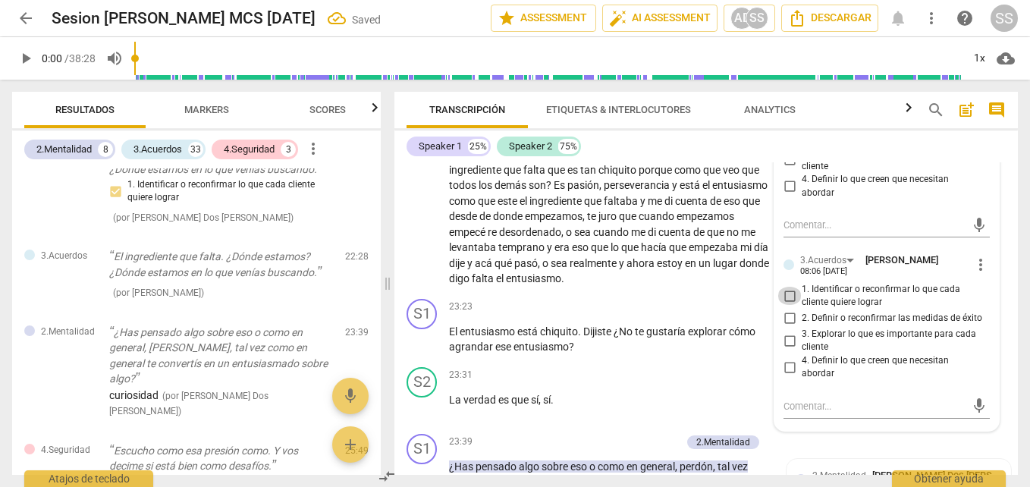
click at [791, 305] on input "1. Identificar o reconfirmar lo que cada cliente quiere lograr" at bounding box center [790, 296] width 24 height 18
checkbox input "true"
drag, startPoint x: 561, startPoint y: 341, endPoint x: 571, endPoint y: 338, distance: 10.3
click at [561, 316] on div "23:23 + Add competency keyboard_arrow_right" at bounding box center [614, 307] width 330 height 17
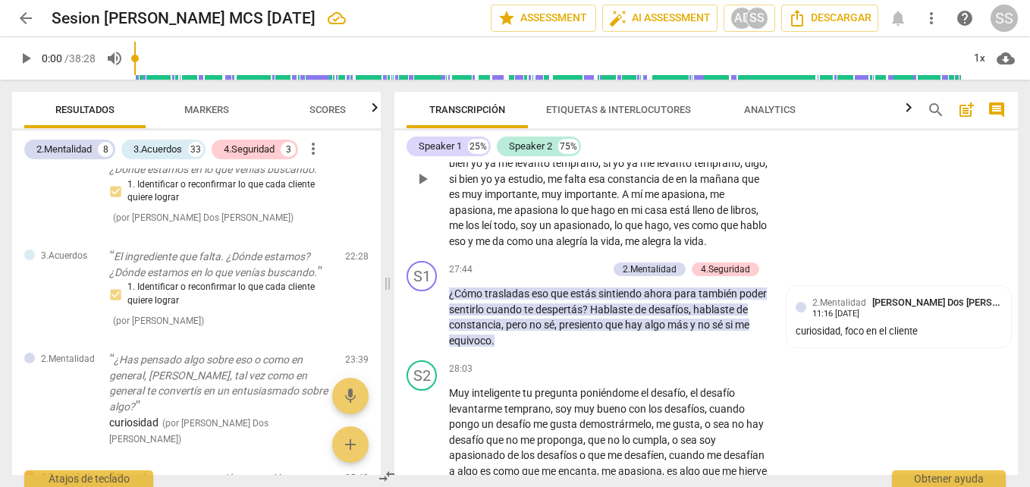
scroll to position [7442, 0]
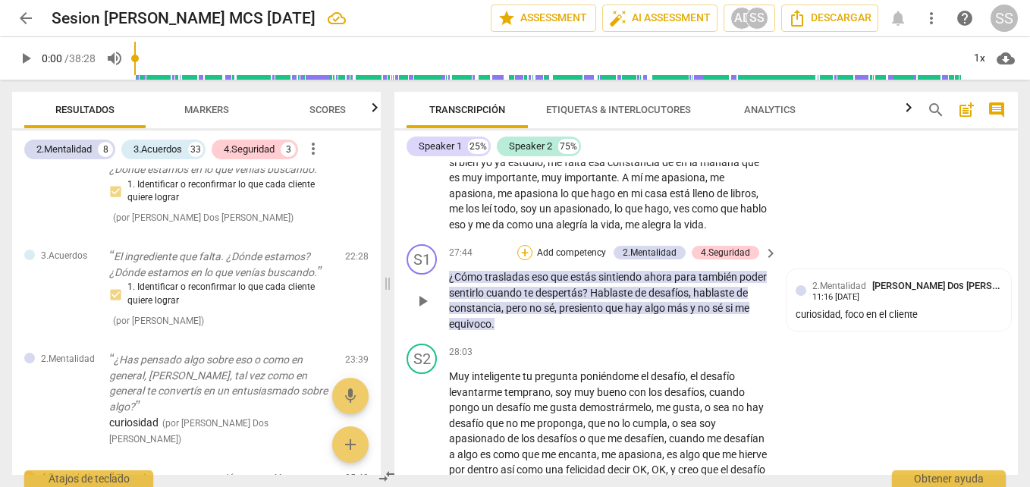
click at [527, 260] on div "+" at bounding box center [524, 252] width 15 height 15
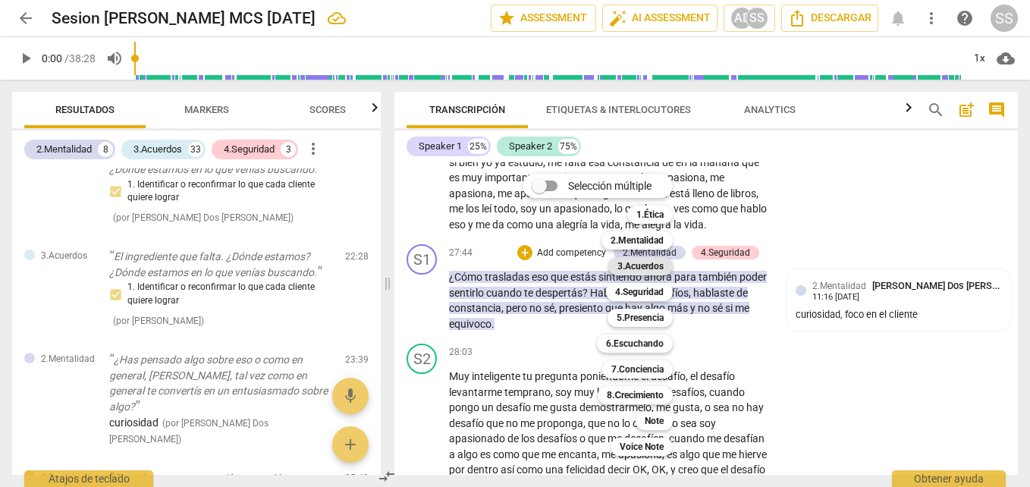
click at [636, 264] on b "3.Acuerdos" at bounding box center [641, 266] width 46 height 18
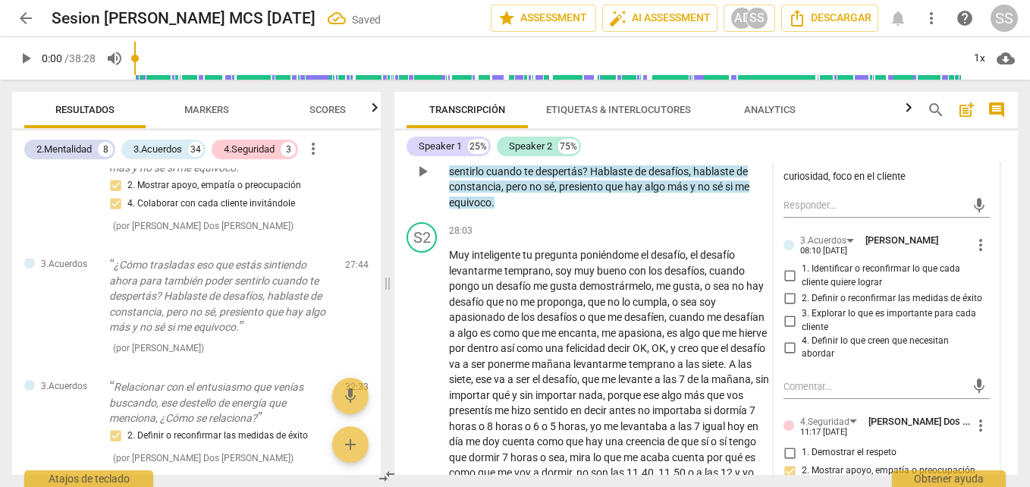
scroll to position [7594, 0]
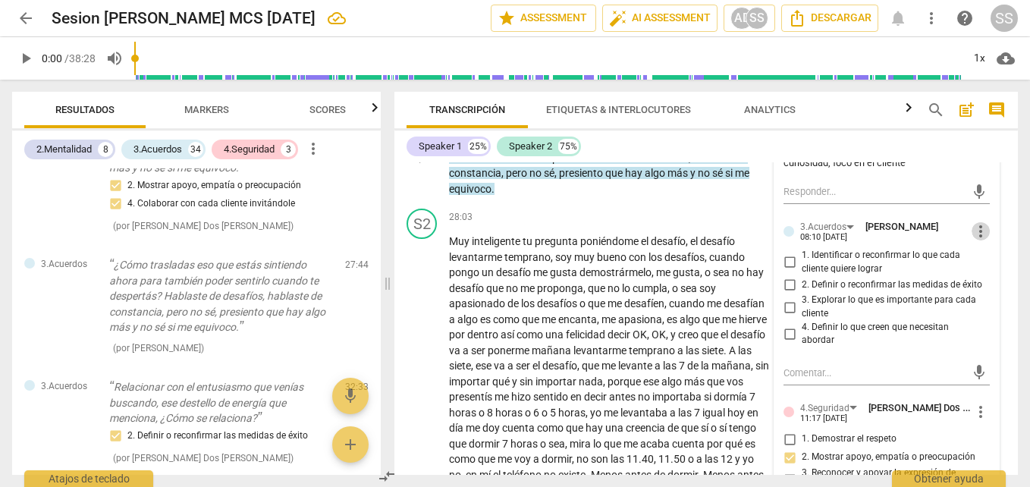
click at [974, 241] on span "more_vert" at bounding box center [981, 231] width 18 height 18
click at [979, 326] on li "Borrar" at bounding box center [992, 321] width 53 height 29
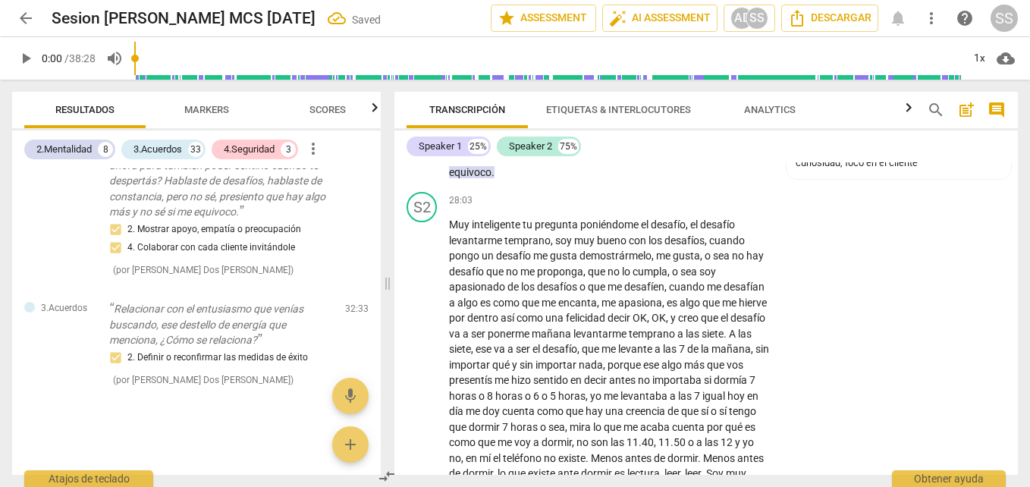
scroll to position [7518, 0]
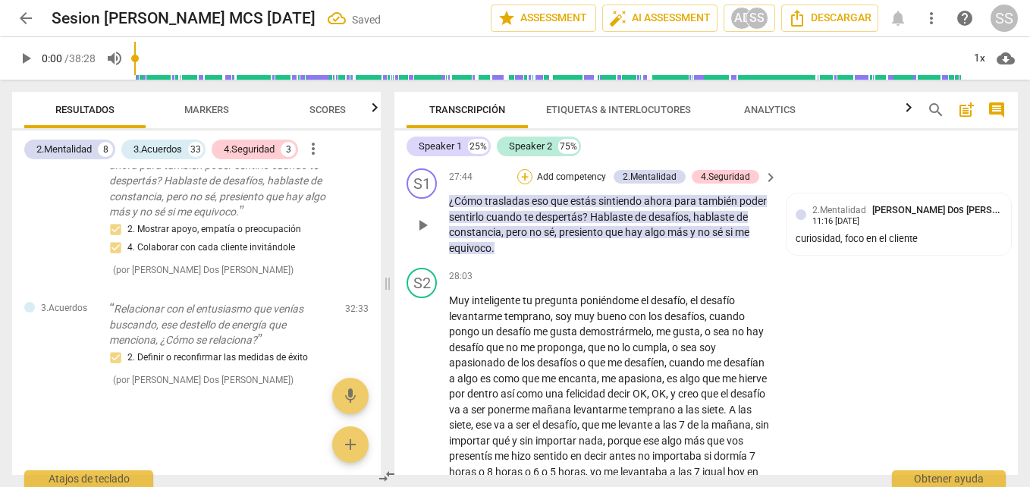
click at [521, 184] on div "+" at bounding box center [524, 176] width 15 height 15
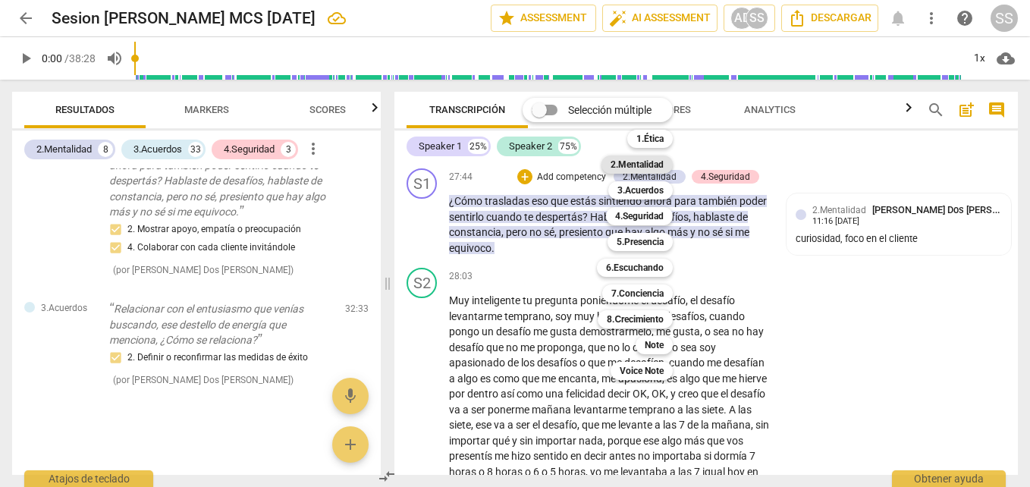
click at [646, 165] on b "2.Mentalidad" at bounding box center [637, 165] width 53 height 18
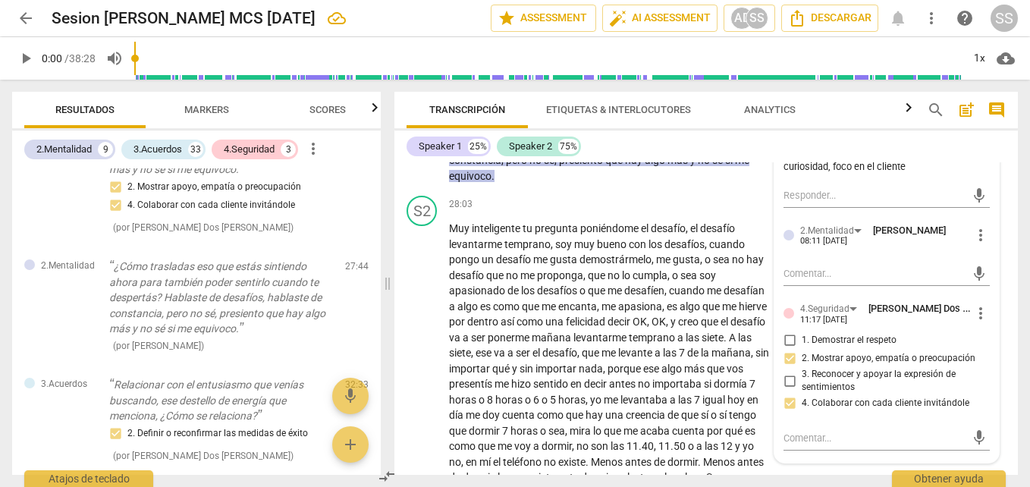
scroll to position [7594, 0]
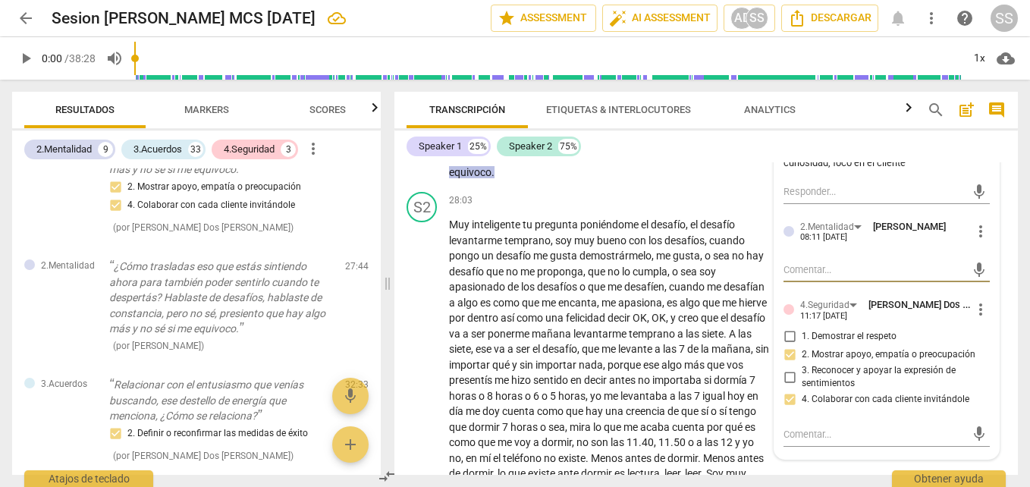
click at [810, 277] on textarea at bounding box center [875, 270] width 182 height 14
type textarea "c"
type textarea "cu"
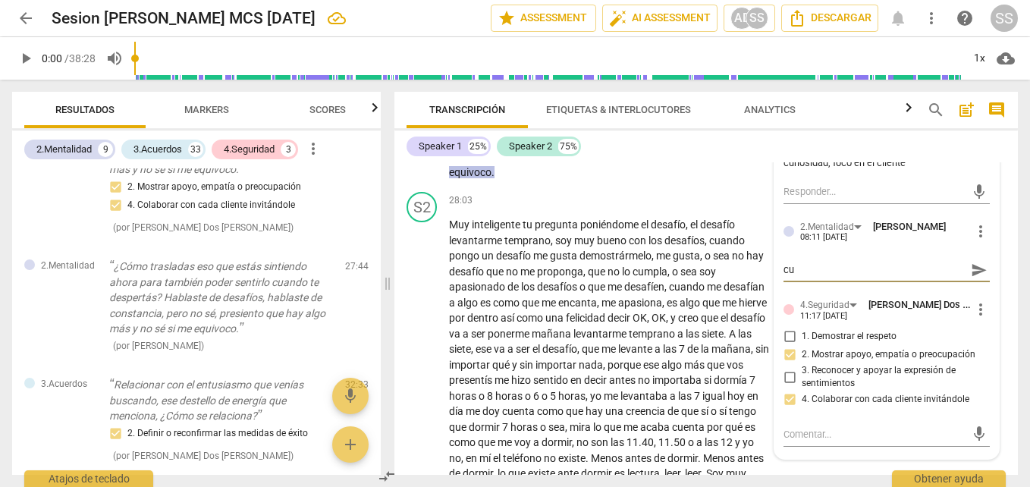
type textarea "cur"
type textarea "[PERSON_NAME]"
type textarea "curio"
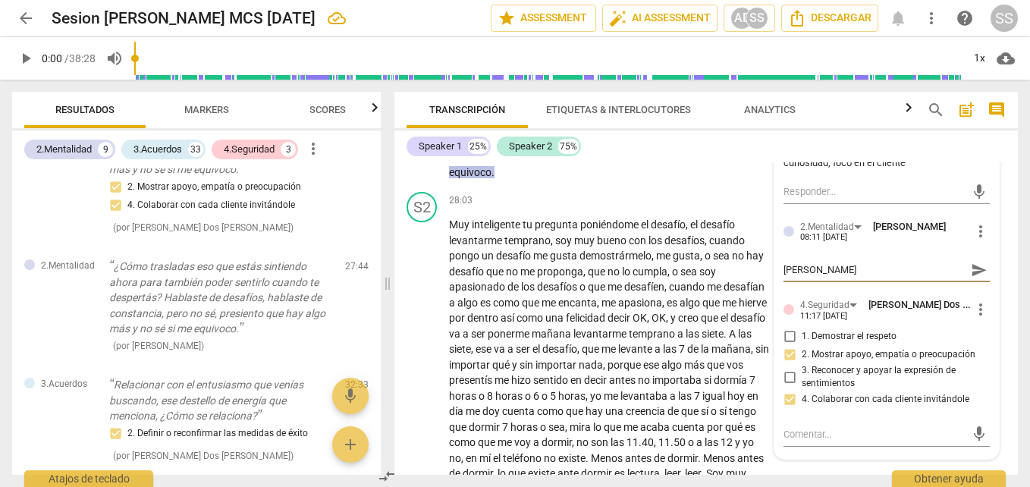
type textarea "curio"
type textarea "curios"
type textarea "curiosi"
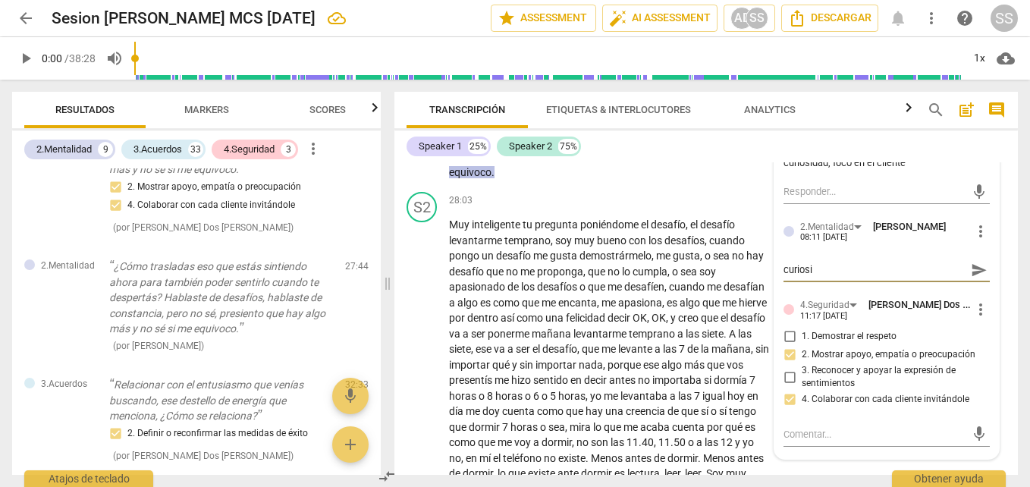
type textarea "curiosid"
type textarea "curiosida"
type textarea "curiosidad"
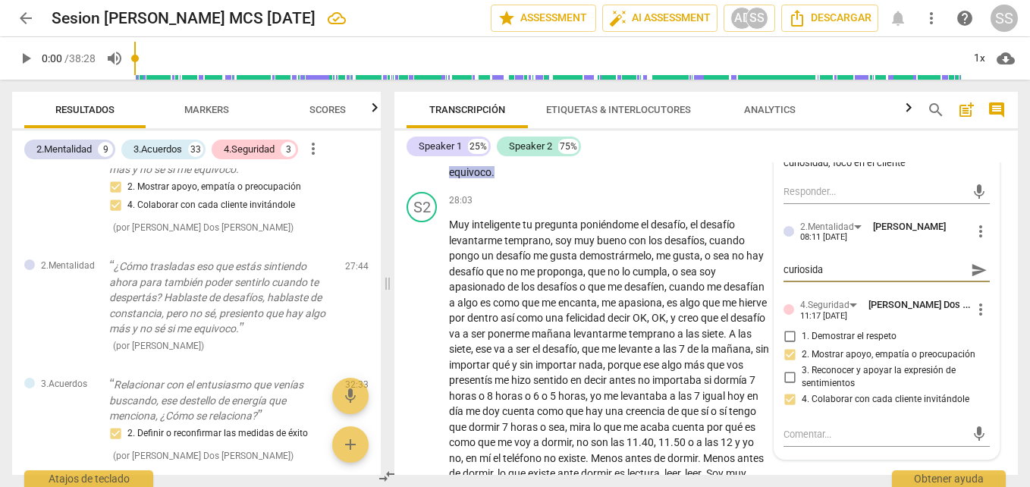
type textarea "curiosidad"
type textarea "curiosidad."
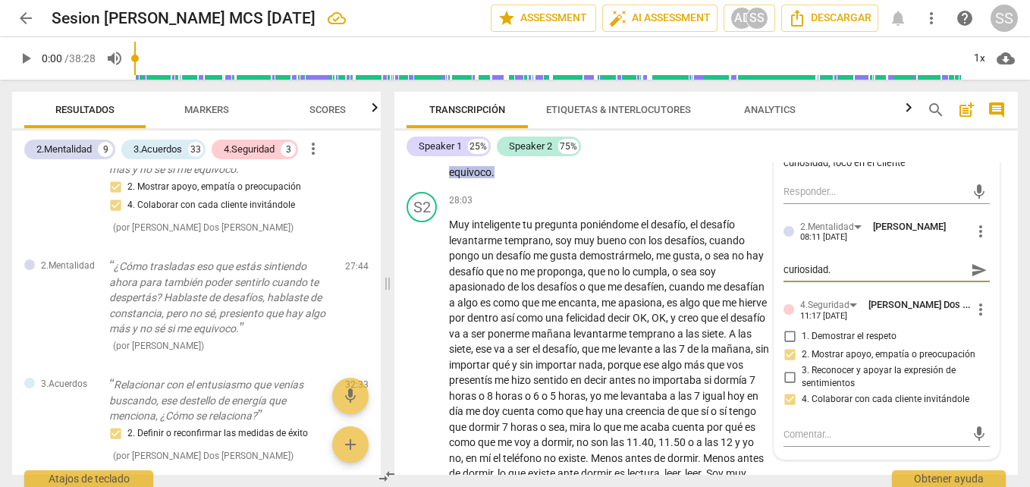
type textarea "curiosidad. a"
type textarea "curiosidad. ap"
type textarea "curiosidad. ape"
type textarea "curiosidad. aper"
type textarea "curiosidad. apert"
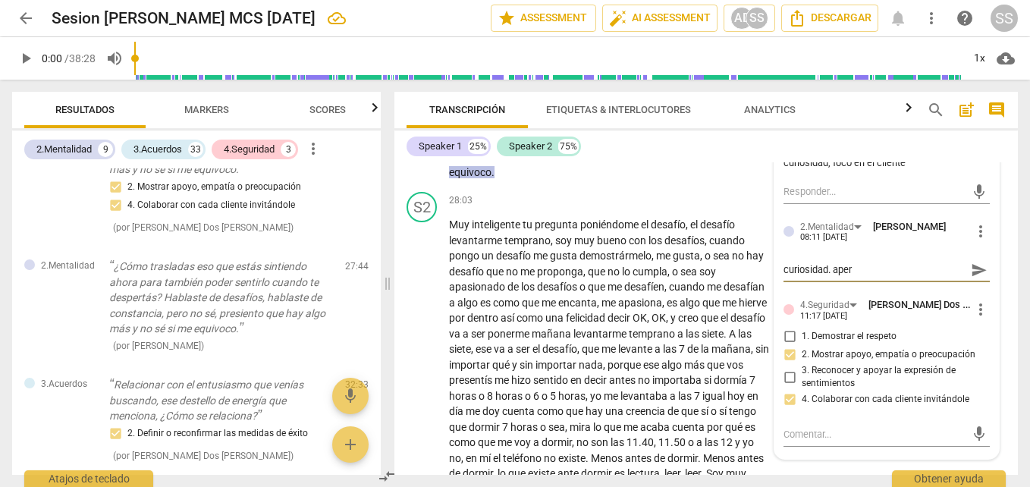
type textarea "curiosidad. apert"
type textarea "curiosidad. apertu"
type textarea "curiosidad. apertur"
type textarea "curiosidad. apertura"
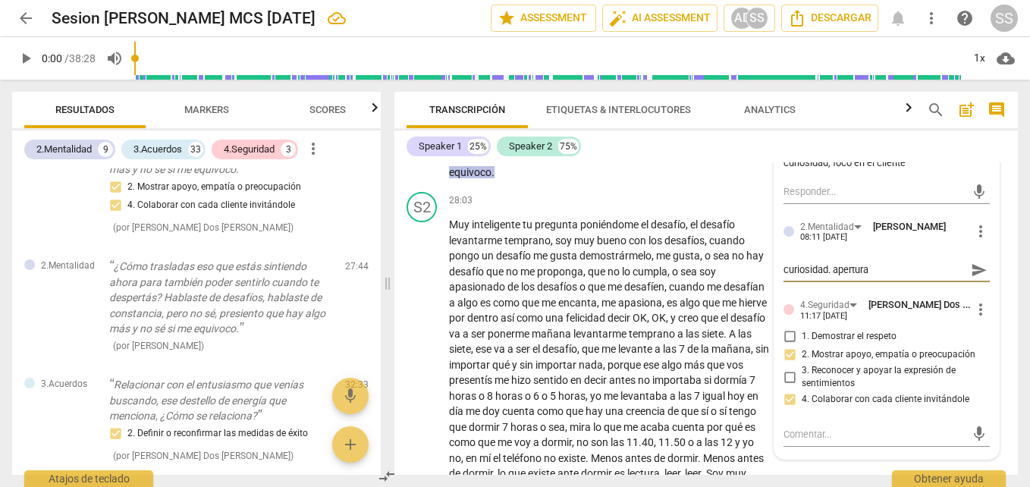
type textarea "curiosidad. apertura,"
type textarea "curiosidad. apertura"
type textarea "curiosidad. apertura,"
type textarea "curiosidad. apertura"
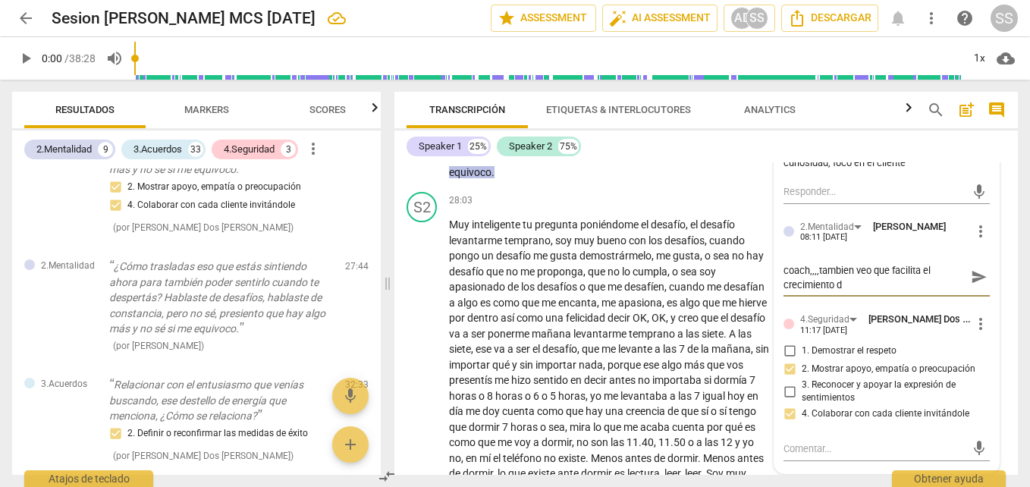
scroll to position [0, 0]
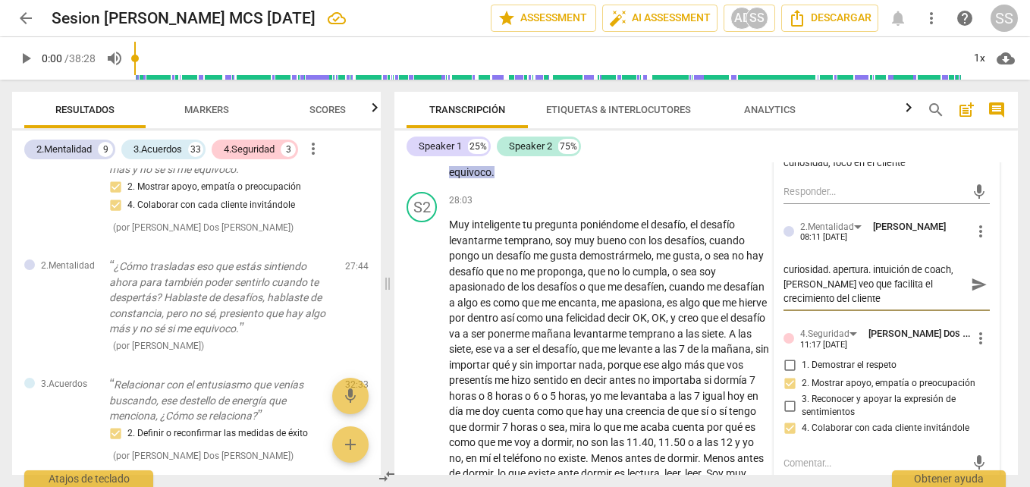
click at [979, 293] on span "send" at bounding box center [979, 284] width 17 height 17
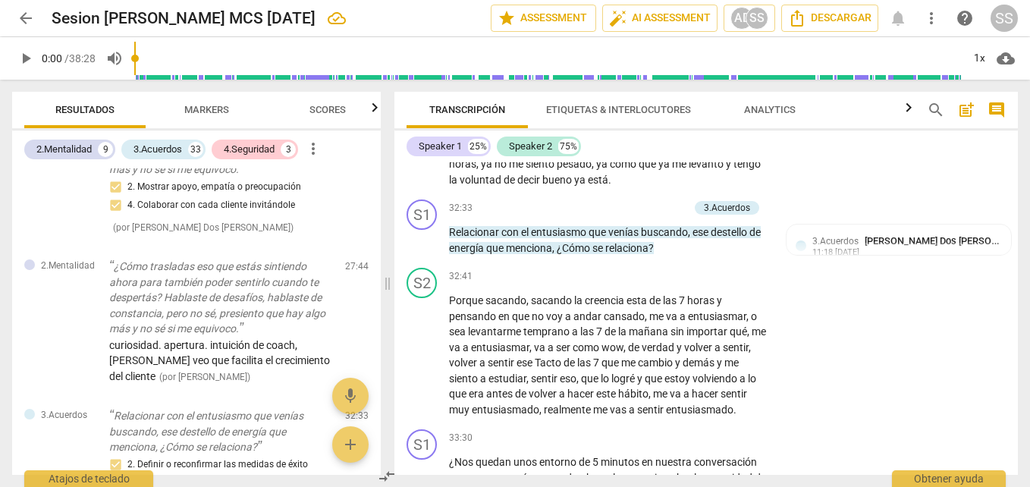
scroll to position [8504, 0]
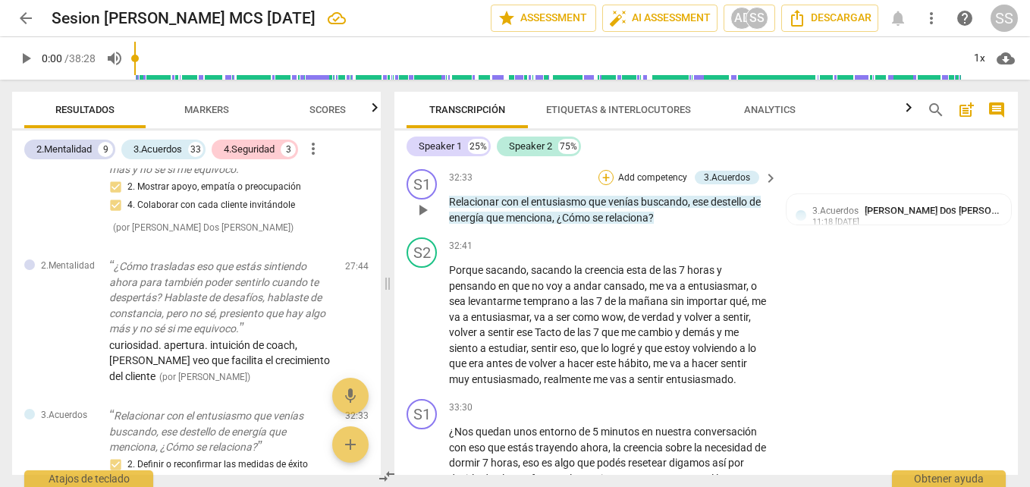
click at [606, 185] on div "+" at bounding box center [606, 177] width 15 height 15
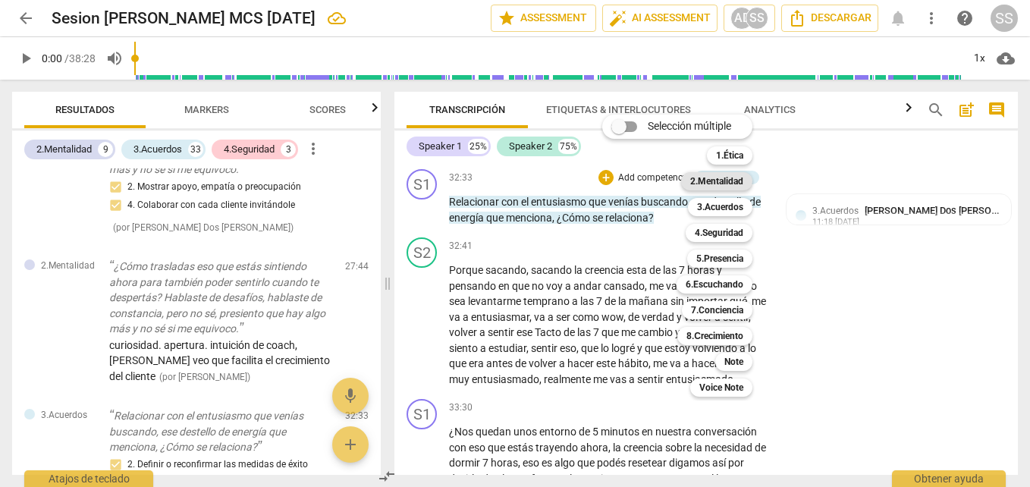
click at [720, 174] on b "2.Mentalidad" at bounding box center [716, 181] width 53 height 18
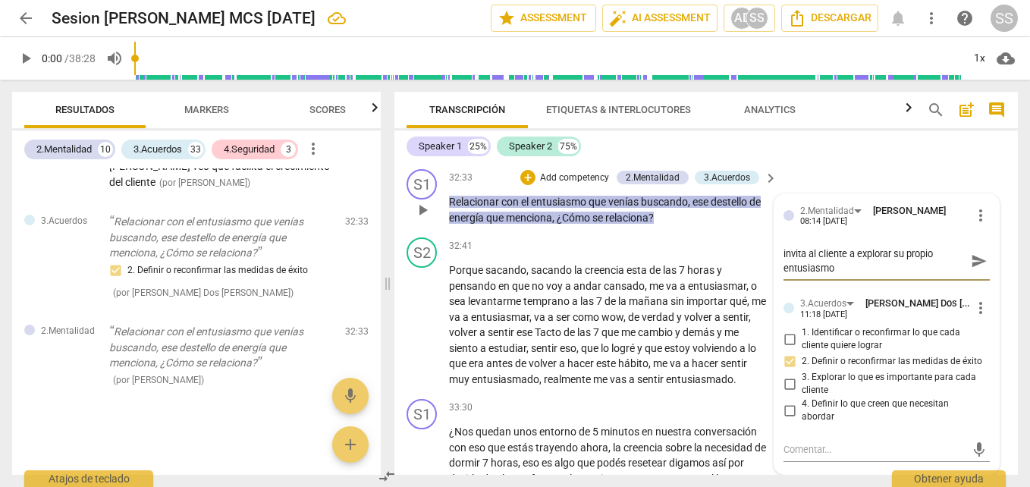
scroll to position [0, 0]
click at [972, 269] on span "send" at bounding box center [979, 261] width 17 height 17
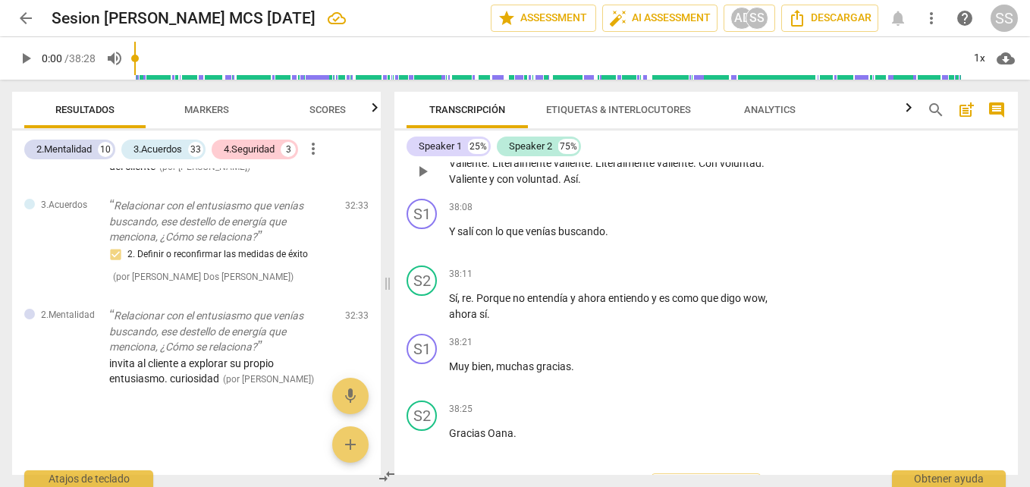
scroll to position [9773, 0]
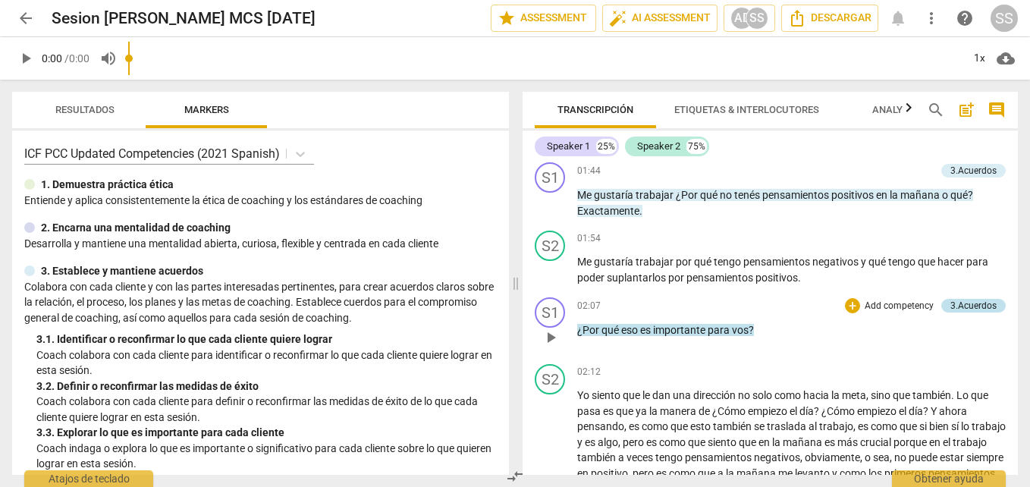
scroll to position [531, 0]
click at [959, 304] on div "3.Acuerdos" at bounding box center [974, 306] width 46 height 14
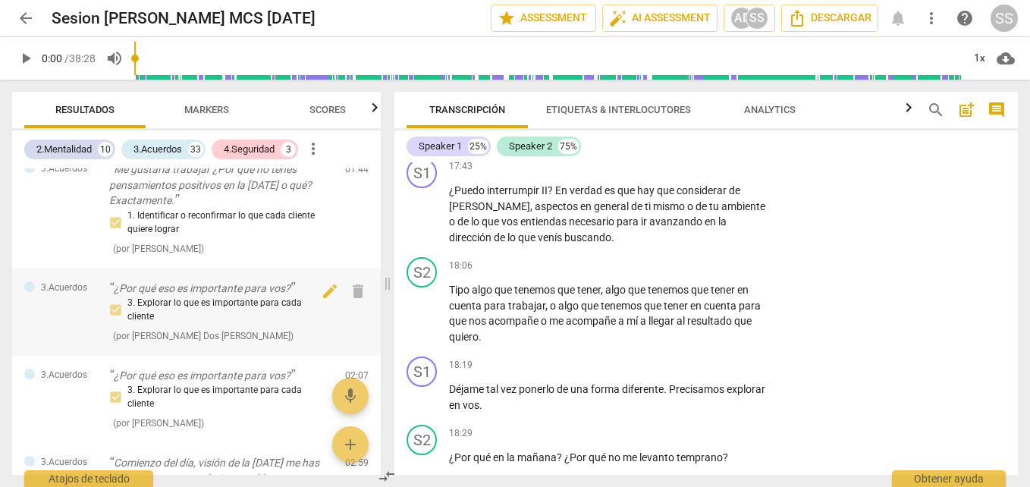
scroll to position [932, 0]
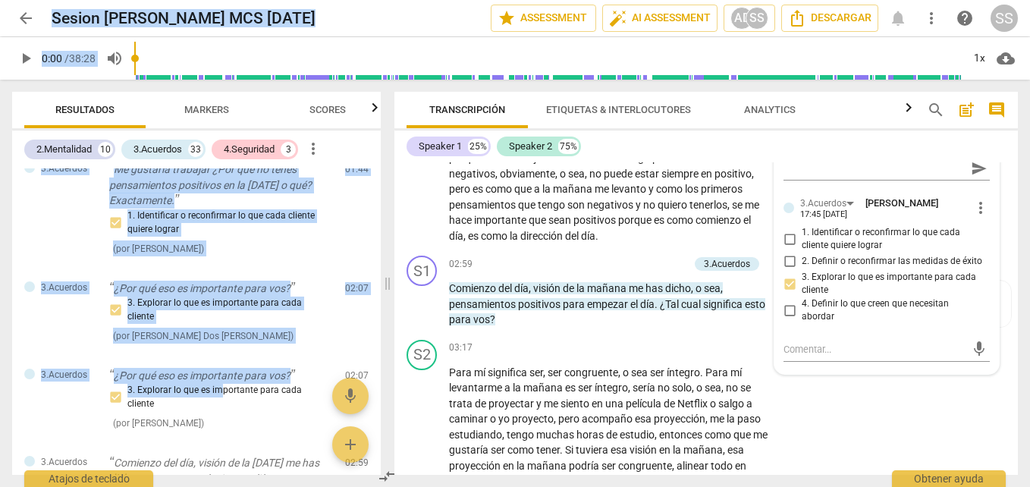
click at [278, 0] on html "arrow_back Sesion Ana-Agustin MCS 27.08.25 edit star Assessment auto_fix_high A…" at bounding box center [515, 0] width 1030 height 0
